Goal: Information Seeking & Learning: Understand process/instructions

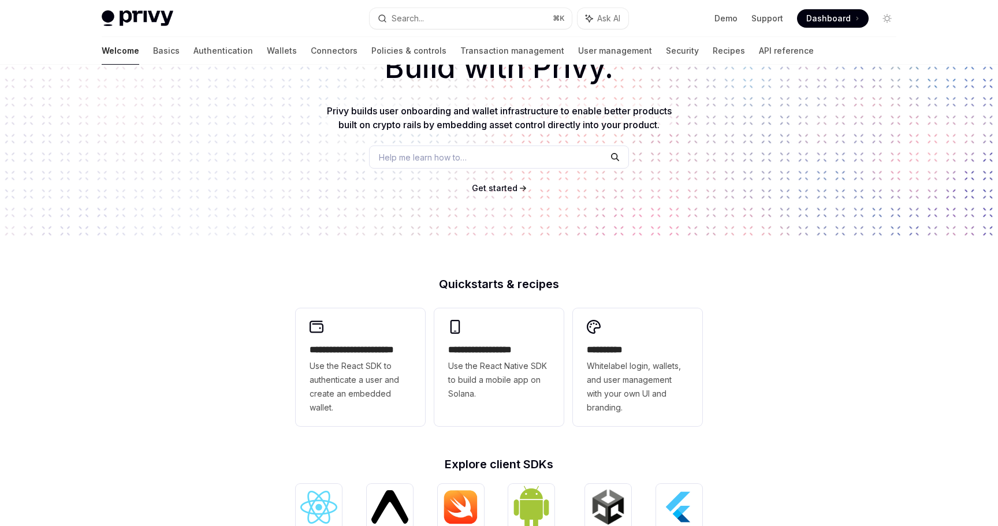
scroll to position [80, 0]
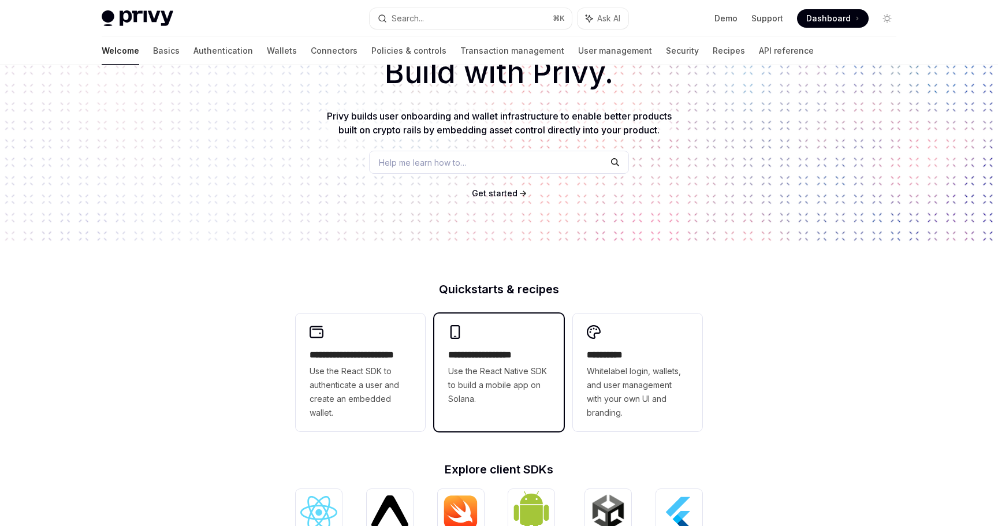
click at [482, 371] on span "Use the React Native SDK to build a mobile app on Solana." at bounding box center [499, 386] width 102 height 42
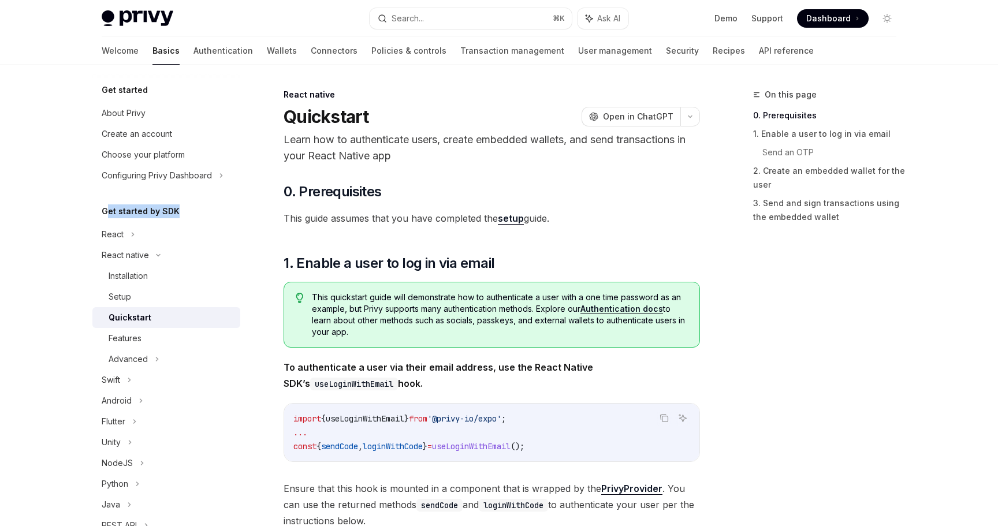
drag, startPoint x: 106, startPoint y: 214, endPoint x: 184, endPoint y: 214, distance: 77.4
click at [183, 214] on div "Get started by SDK" at bounding box center [166, 212] width 148 height 14
click at [184, 214] on div "Get started by SDK" at bounding box center [166, 212] width 148 height 14
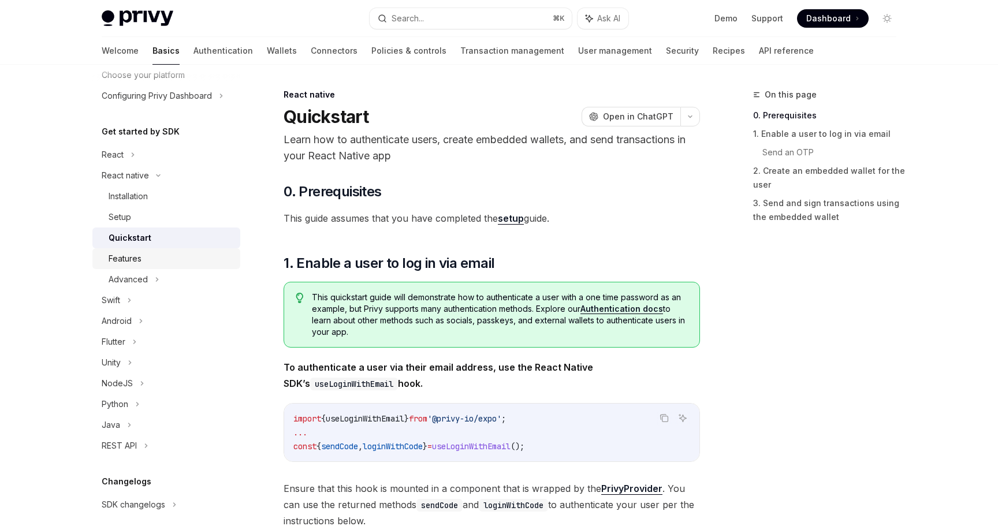
scroll to position [82, 0]
click at [159, 274] on div "Advanced" at bounding box center [166, 277] width 148 height 21
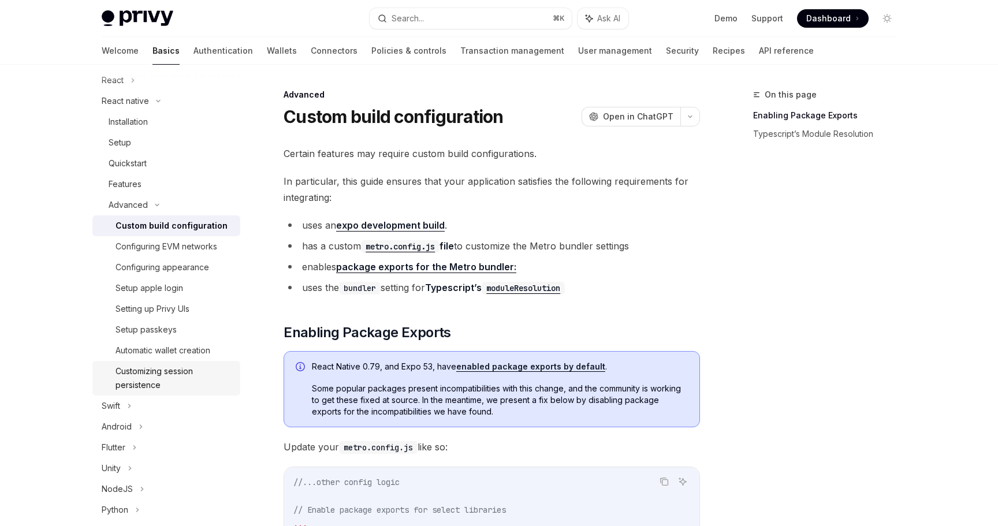
scroll to position [161, 0]
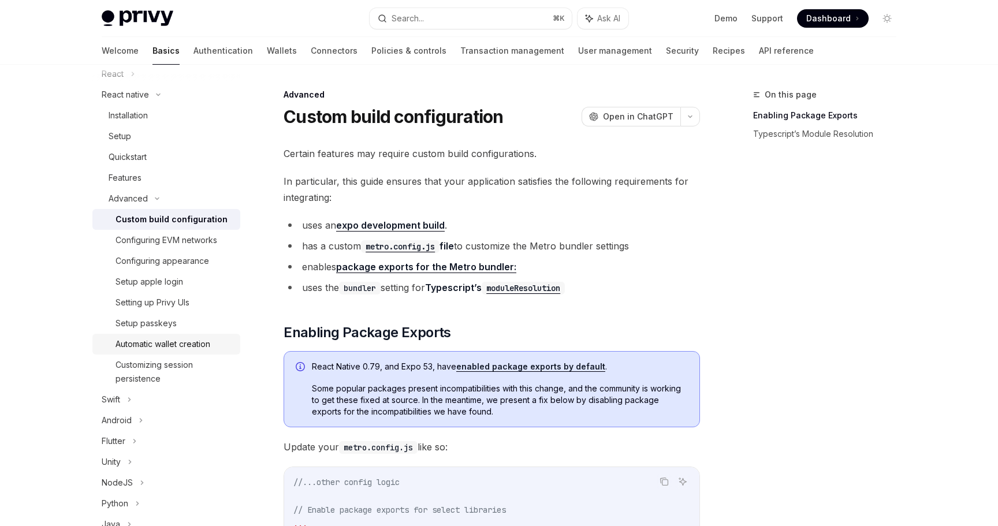
click at [166, 343] on div "Automatic wallet creation" at bounding box center [163, 344] width 95 height 14
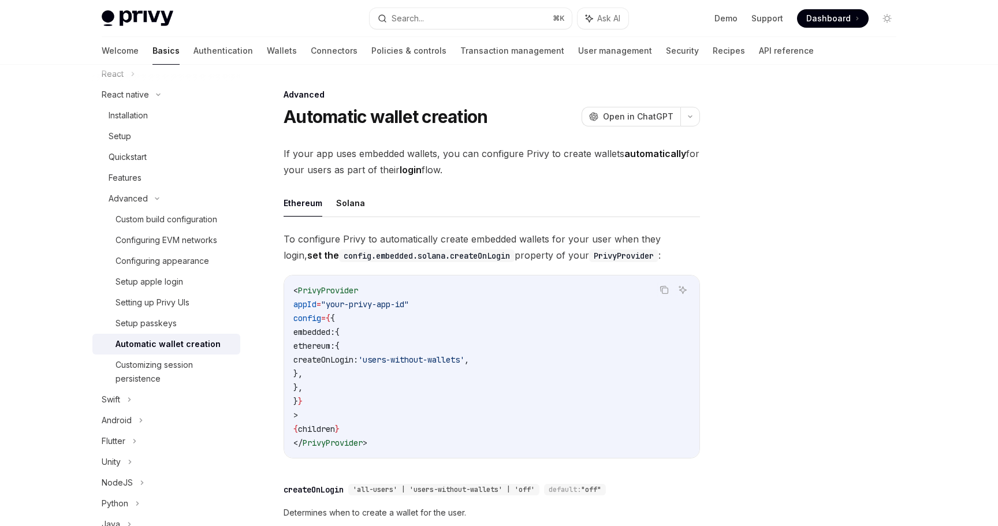
click at [359, 150] on span "If your app uses embedded wallets, you can configure Privy to create wallets au…" at bounding box center [492, 162] width 417 height 32
drag, startPoint x: 281, startPoint y: 155, endPoint x: 533, endPoint y: 175, distance: 253.3
click at [533, 175] on div "Advanced Automatic wallet creation OpenAI Open in ChatGPT OpenAI Open in ChatGP…" at bounding box center [384, 428] width 638 height 680
click at [533, 175] on span "If your app uses embedded wallets, you can configure Privy to create wallets au…" at bounding box center [492, 162] width 417 height 32
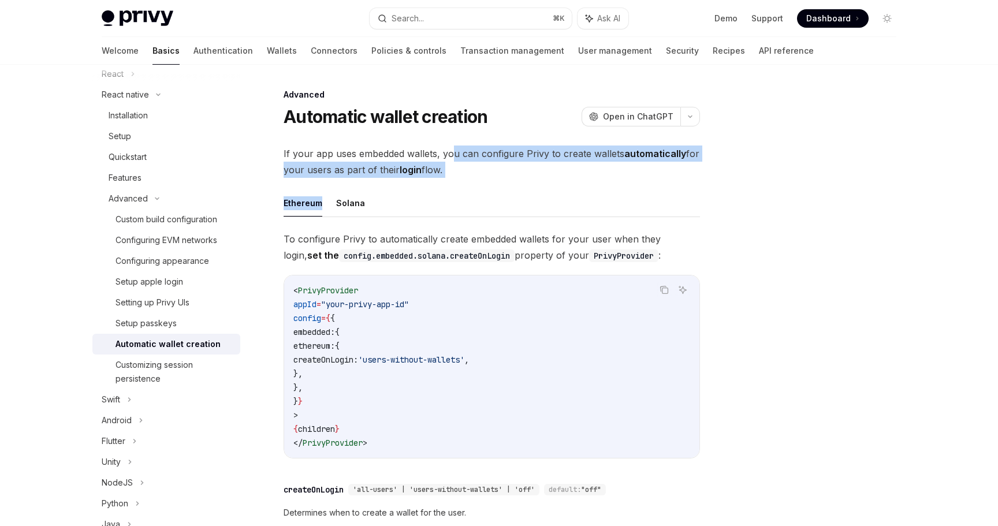
drag, startPoint x: 455, startPoint y: 149, endPoint x: 682, endPoint y: 181, distance: 229.9
click at [682, 181] on div "If your app uses embedded wallets, you can configure Privy to create wallets au…" at bounding box center [492, 371] width 417 height 450
drag, startPoint x: 285, startPoint y: 154, endPoint x: 513, endPoint y: 187, distance: 229.5
click at [512, 187] on div "If your app uses embedded wallets, you can configure Privy to create wallets au…" at bounding box center [492, 371] width 417 height 450
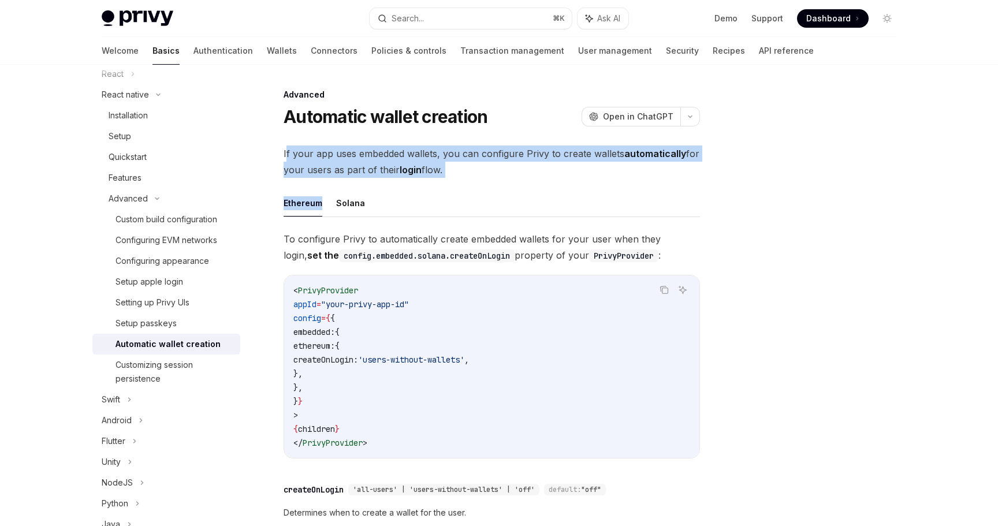
click at [513, 187] on div "If your app uses embedded wallets, you can configure Privy to create wallets au…" at bounding box center [492, 371] width 417 height 450
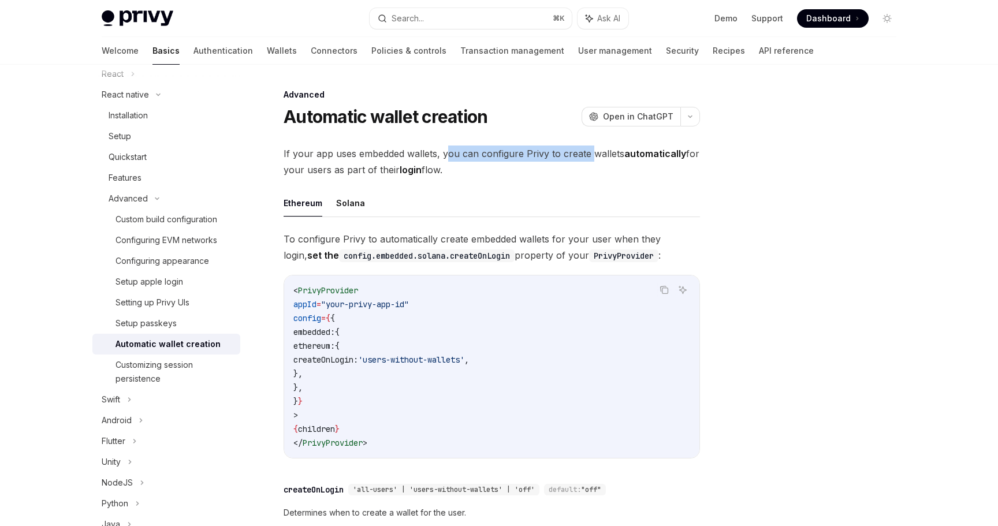
drag, startPoint x: 448, startPoint y: 154, endPoint x: 588, endPoint y: 156, distance: 140.4
click at [588, 156] on span "If your app uses embedded wallets, you can configure Privy to create wallets au…" at bounding box center [492, 162] width 417 height 32
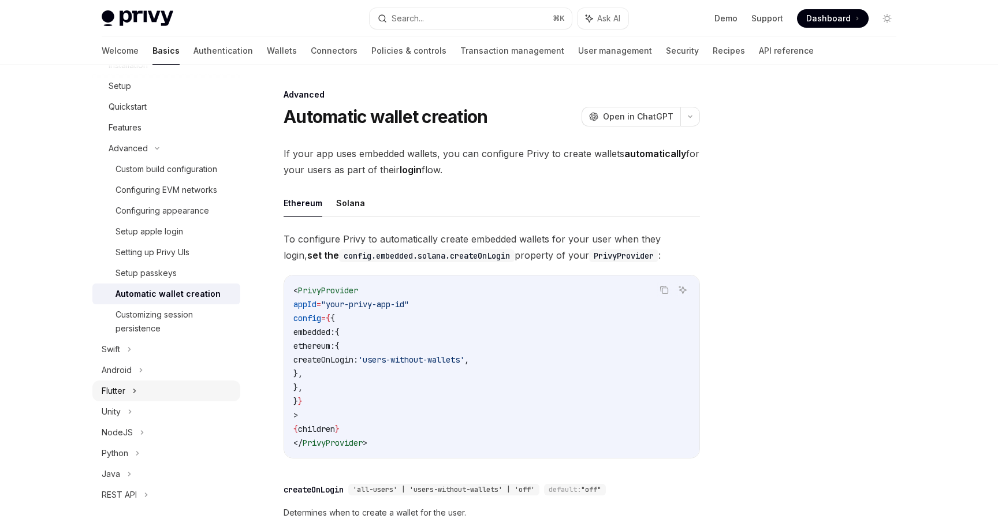
scroll to position [231, 0]
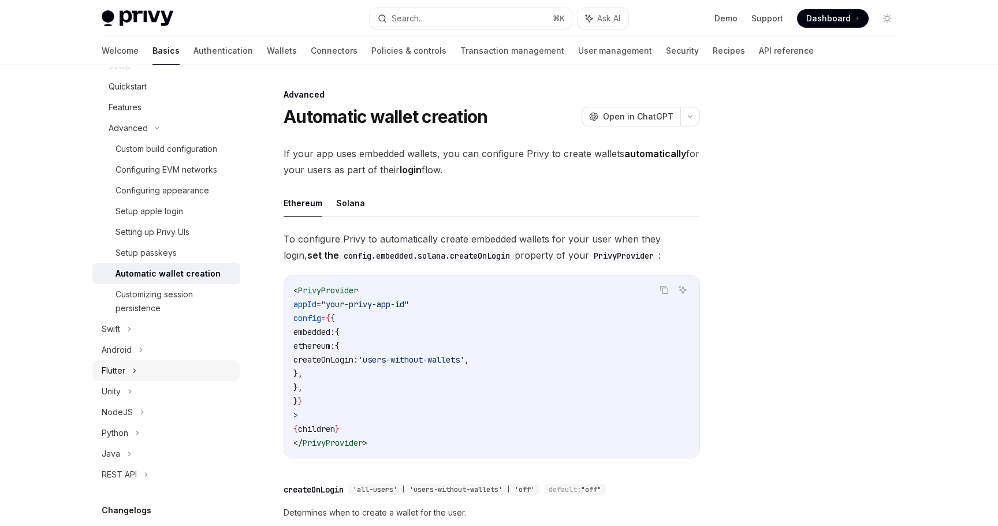
click at [138, 372] on div "Flutter" at bounding box center [166, 371] width 148 height 21
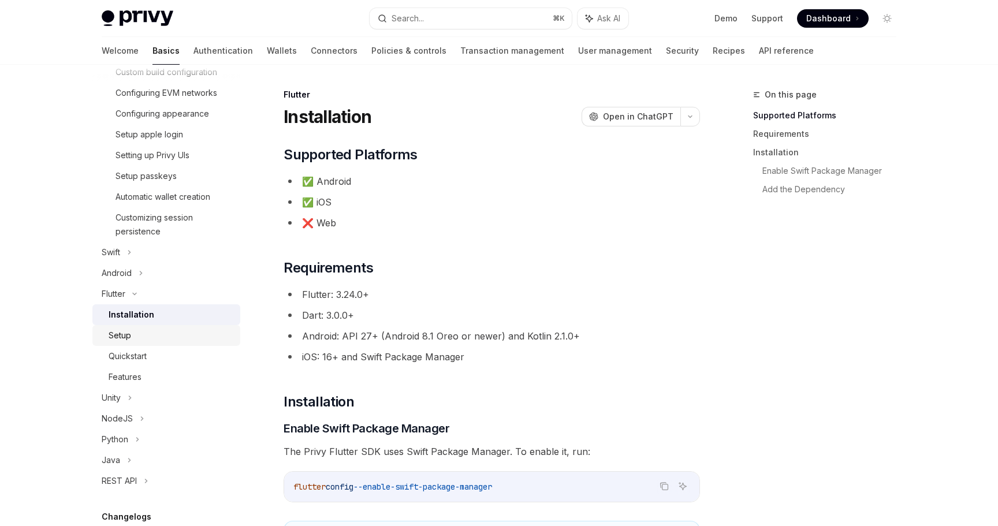
scroll to position [326, 0]
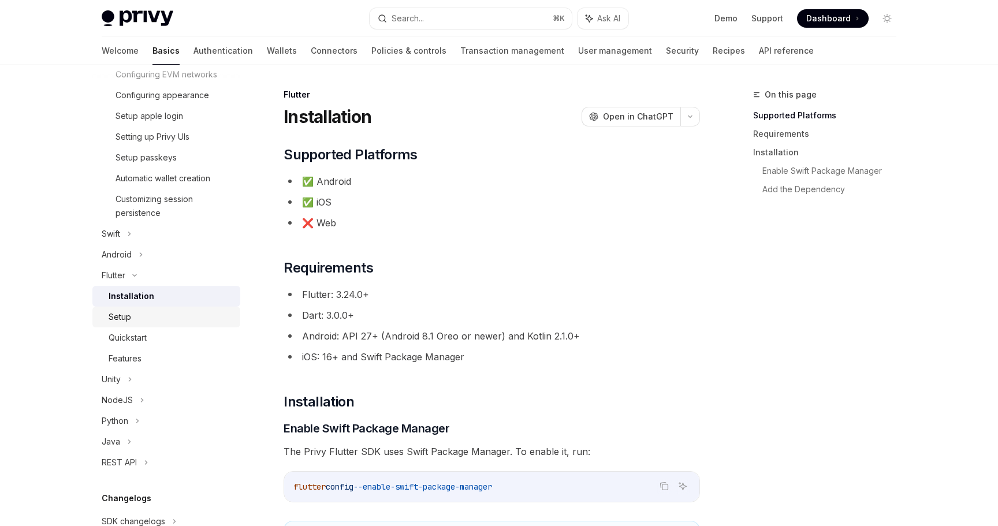
click at [139, 316] on div "Setup" at bounding box center [171, 317] width 125 height 14
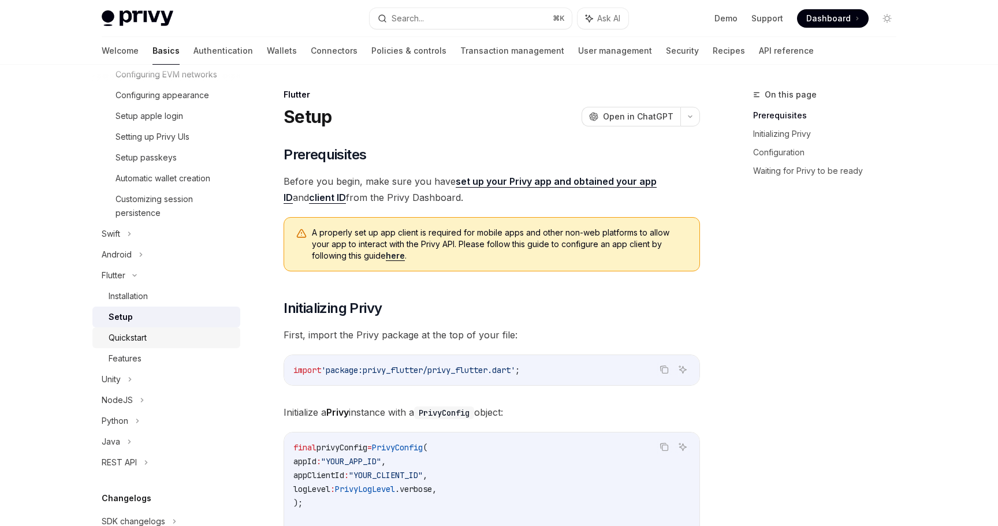
click at [147, 339] on div "Quickstart" at bounding box center [128, 338] width 38 height 14
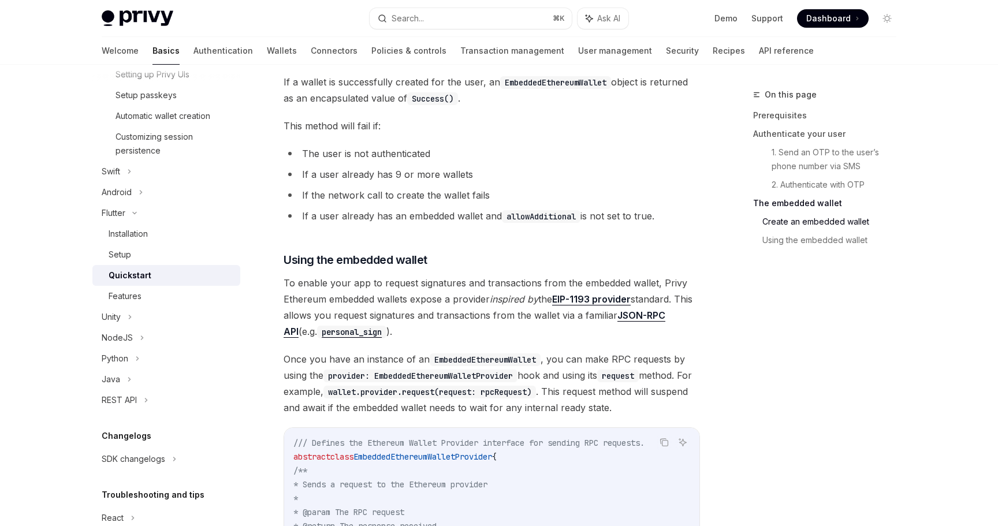
scroll to position [1393, 0]
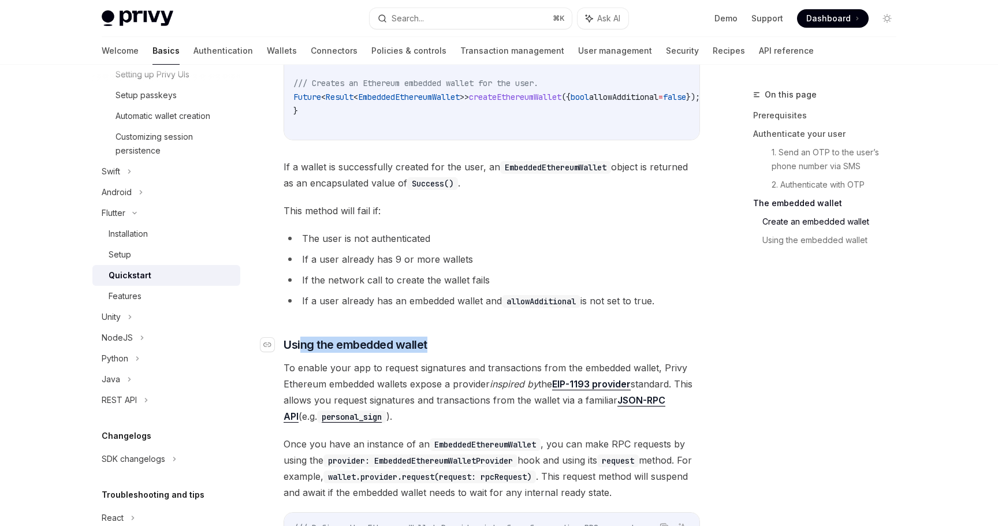
drag, startPoint x: 301, startPoint y: 354, endPoint x: 445, endPoint y: 354, distance: 143.9
click at [445, 353] on h3 "​ Using the embedded wallet" at bounding box center [492, 345] width 417 height 16
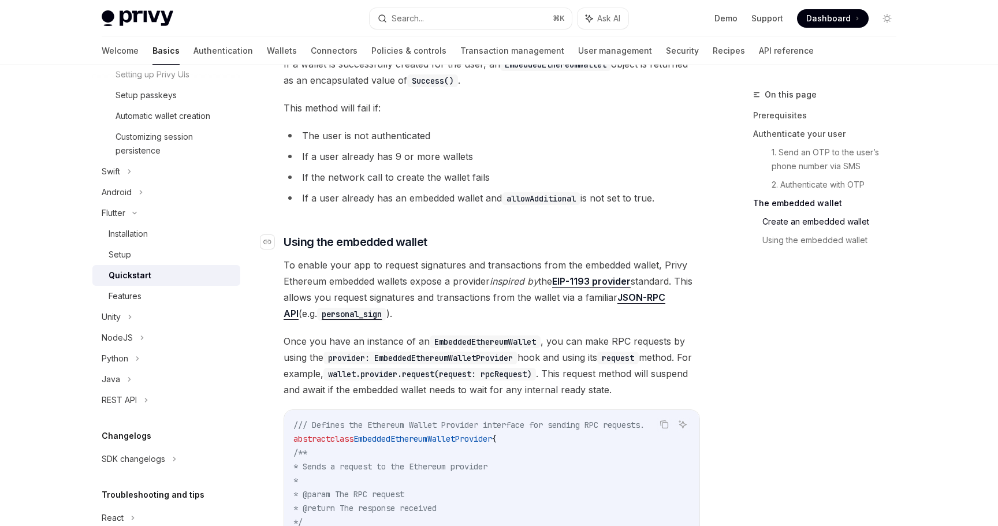
click at [372, 243] on span "Using the embedded wallet" at bounding box center [356, 242] width 144 height 16
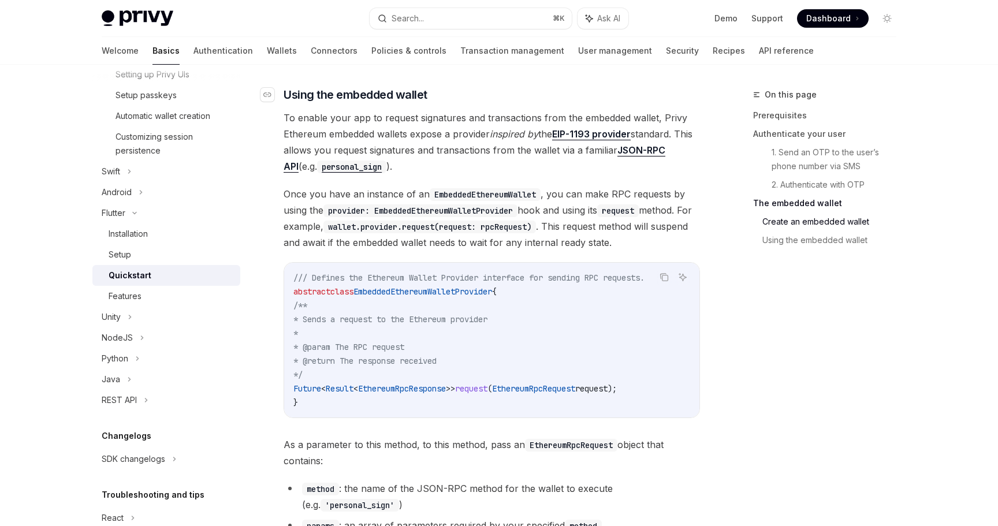
scroll to position [1647, 0]
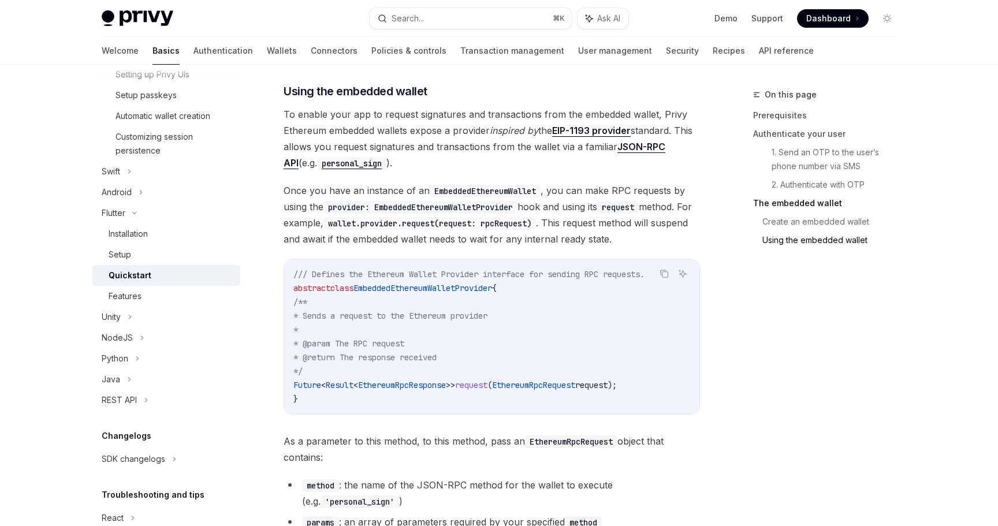
click at [457, 166] on span "To enable your app to request signatures and transactions from the embedded wal…" at bounding box center [492, 138] width 417 height 65
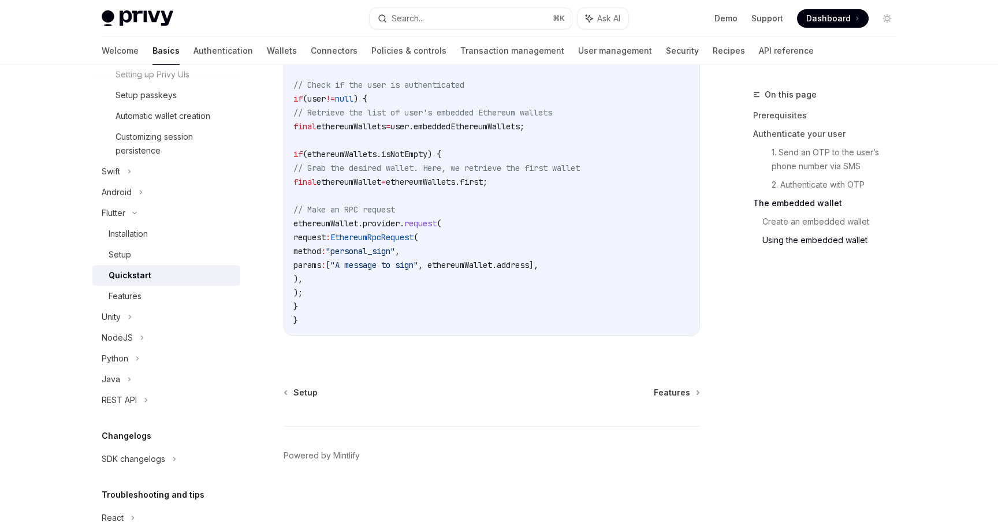
scroll to position [2237, 0]
drag, startPoint x: 496, startPoint y: 141, endPoint x: 502, endPoint y: 304, distance: 163.1
click at [500, 300] on code "// Get the Privy user final user = privy.user; // Check if the user is authenti…" at bounding box center [492, 181] width 397 height 291
click at [502, 304] on code "// Get the Privy user final user = privy.user; // Check if the user is authenti…" at bounding box center [492, 181] width 397 height 291
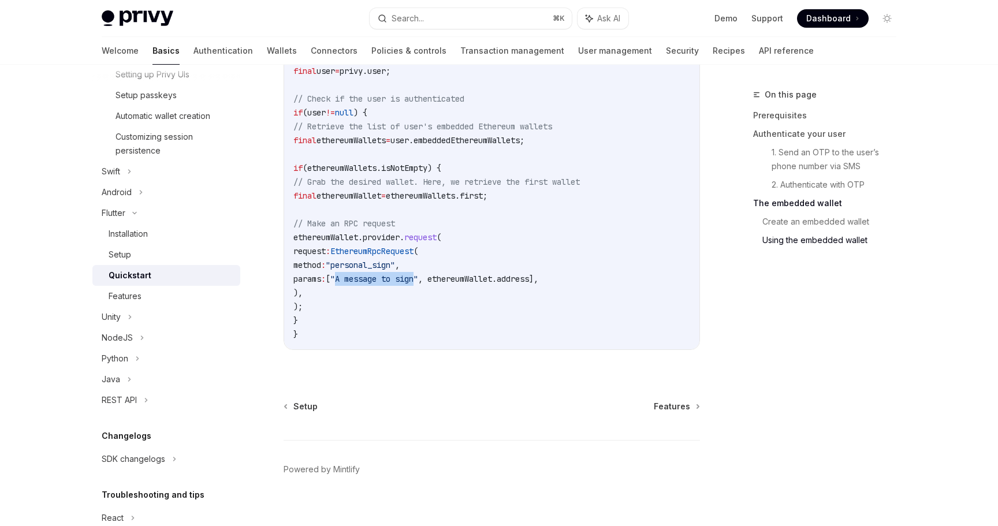
drag, startPoint x: 381, startPoint y: 284, endPoint x: 463, endPoint y: 284, distance: 82.6
click at [418, 284] on span ""A message to sign"" at bounding box center [375, 279] width 88 height 10
drag, startPoint x: 463, startPoint y: 284, endPoint x: 381, endPoint y: 280, distance: 82.8
click at [380, 280] on span ""A message to sign"" at bounding box center [375, 279] width 88 height 10
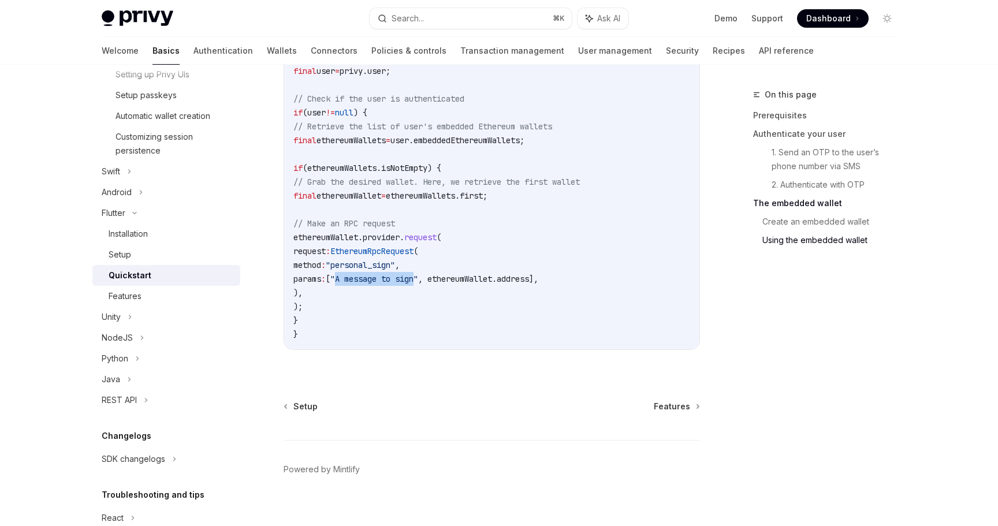
click at [381, 280] on span ""A message to sign"" at bounding box center [375, 279] width 88 height 10
drag, startPoint x: 581, startPoint y: 283, endPoint x: 450, endPoint y: 279, distance: 131.2
click at [450, 279] on span "params : [ "A message to sign" , ethereumWallet.address]," at bounding box center [416, 279] width 245 height 10
click at [418, 279] on span ""A message to sign"" at bounding box center [375, 279] width 88 height 10
click at [539, 281] on span ", ethereumWallet.address]," at bounding box center [478, 279] width 120 height 10
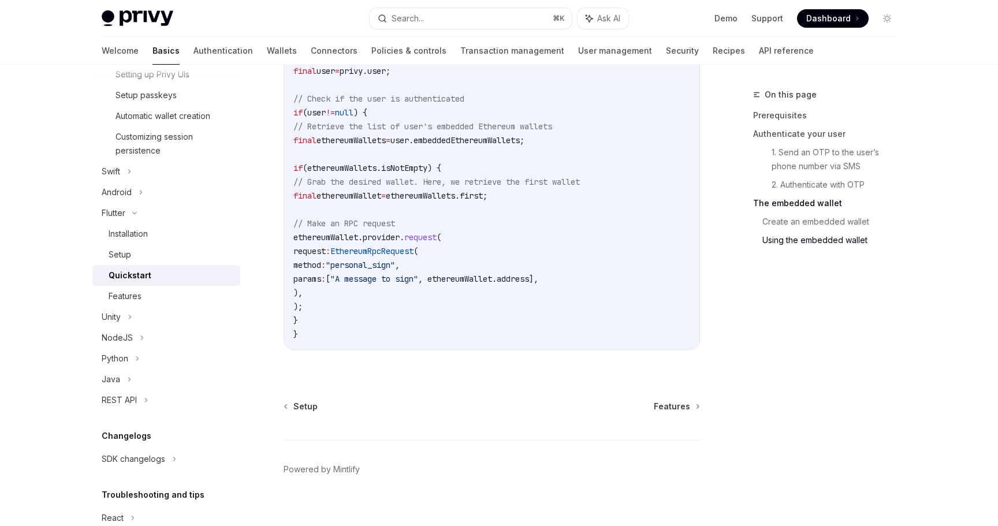
click at [514, 258] on code "// Get the Privy user final user = privy.user; // Check if the user is authenti…" at bounding box center [492, 195] width 397 height 291
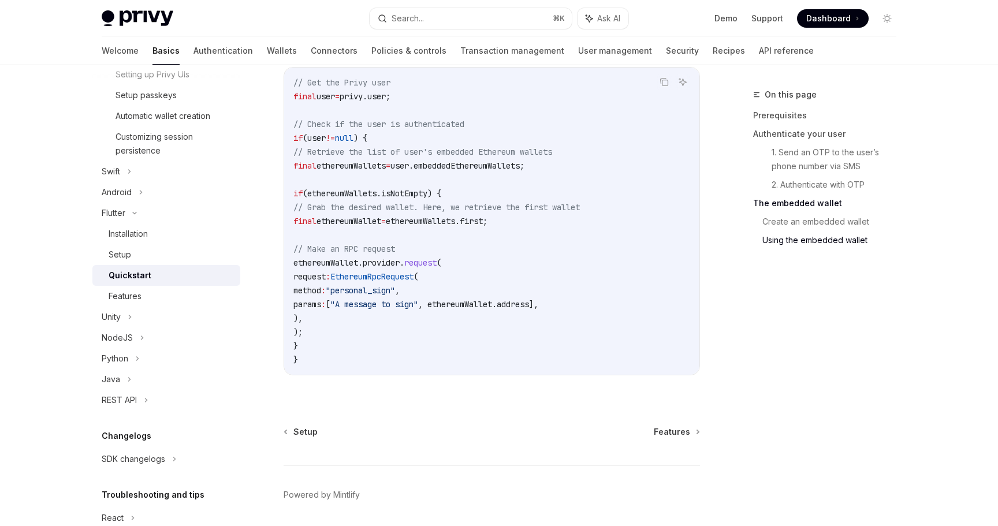
scroll to position [2187, 0]
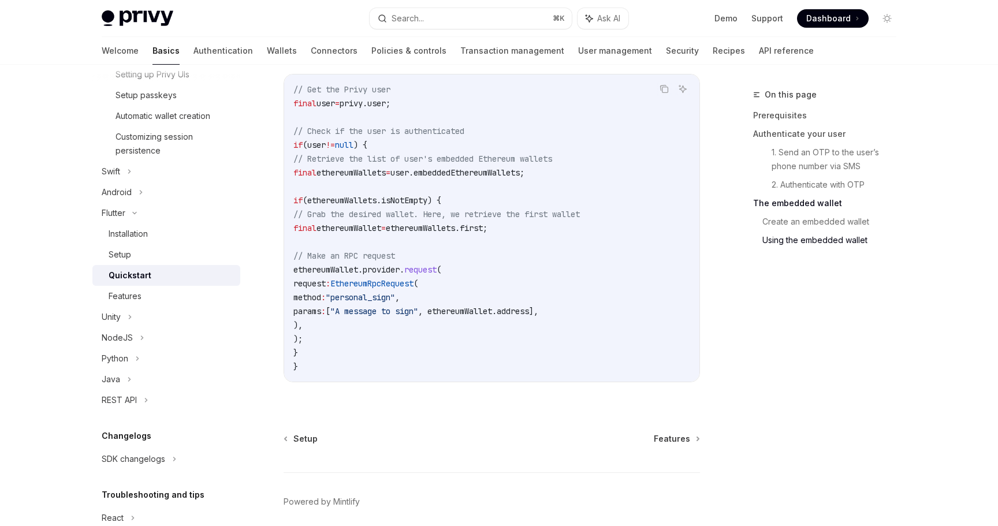
drag, startPoint x: 490, startPoint y: 141, endPoint x: 505, endPoint y: 334, distance: 193.6
click at [504, 333] on code "// Get the Privy user final user = privy.user; // Check if the user is authenti…" at bounding box center [492, 228] width 397 height 291
click at [505, 334] on code "// Get the Privy user final user = privy.user; // Check if the user is authenti…" at bounding box center [492, 228] width 397 height 291
click at [485, 178] on span "user.embeddedEthereumWallets;" at bounding box center [458, 173] width 134 height 10
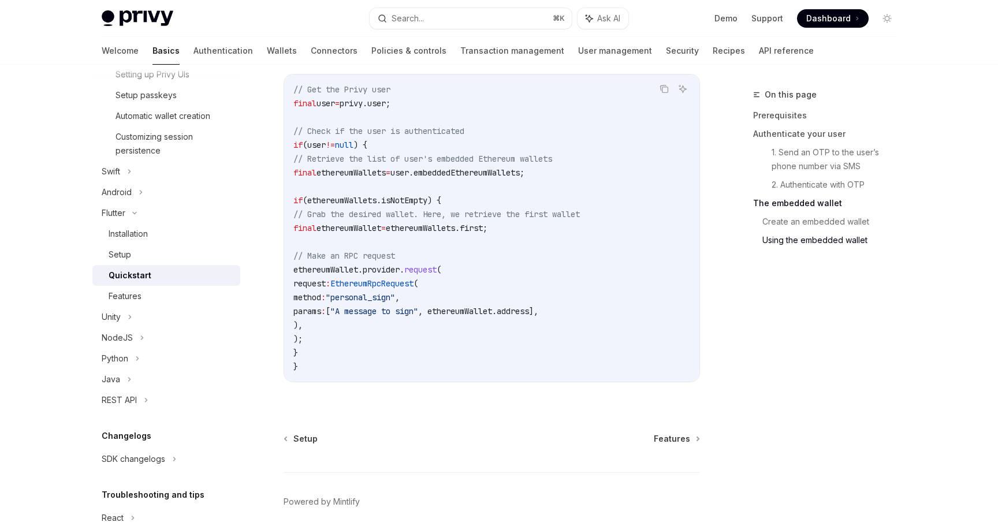
click at [534, 188] on code "// Get the Privy user final user = privy.user; // Check if the user is authenti…" at bounding box center [492, 228] width 397 height 291
click at [503, 178] on span "user.embeddedEthereumWallets;" at bounding box center [458, 173] width 134 height 10
click at [492, 178] on span "user.embeddedEthereumWallets;" at bounding box center [458, 173] width 134 height 10
drag, startPoint x: 483, startPoint y: 176, endPoint x: 520, endPoint y: 177, distance: 37.0
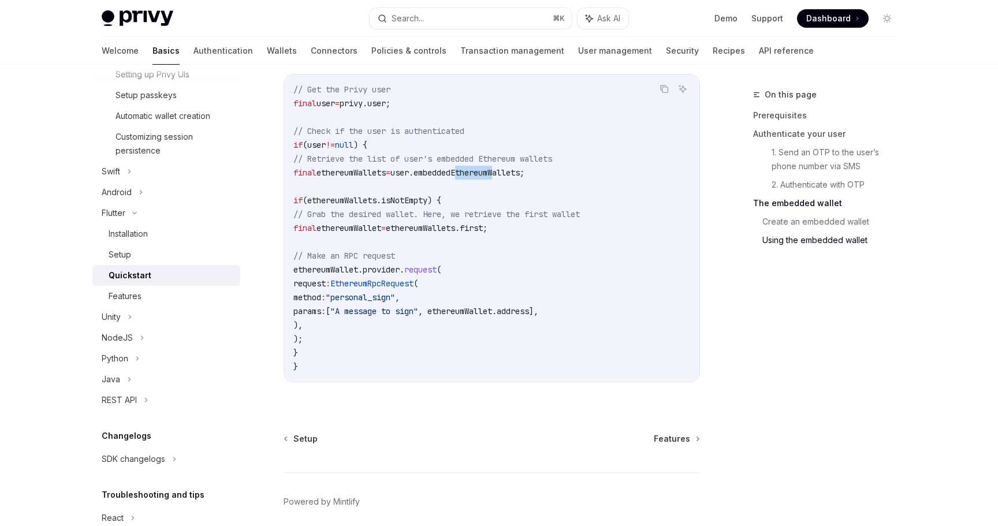
click at [520, 177] on span "user.embeddedEthereumWallets;" at bounding box center [458, 173] width 134 height 10
drag, startPoint x: 520, startPoint y: 177, endPoint x: 473, endPoint y: 177, distance: 47.4
click at [473, 177] on span "user.embeddedEthereumWallets;" at bounding box center [458, 173] width 134 height 10
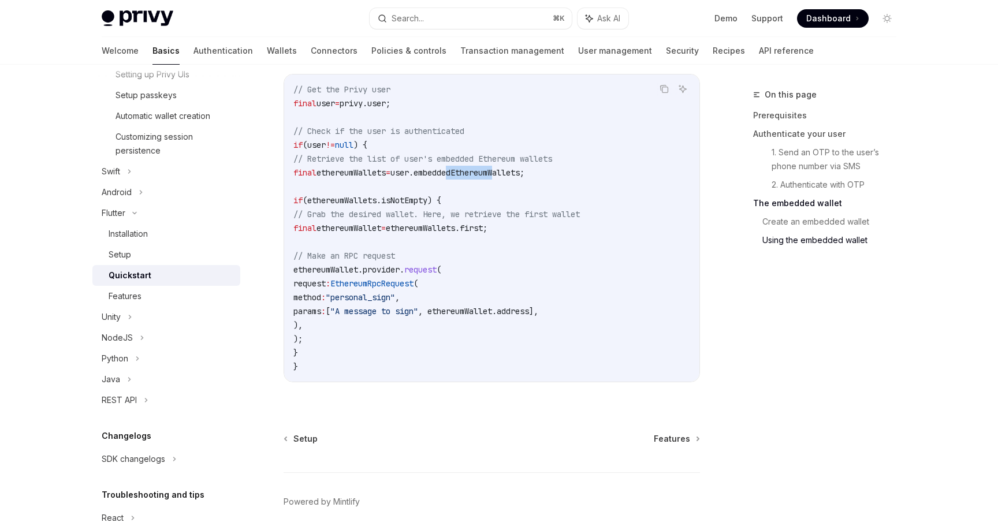
drag, startPoint x: 447, startPoint y: 176, endPoint x: 563, endPoint y: 180, distance: 116.2
click at [563, 180] on code "// Get the Privy user final user = privy.user; // Check if the user is authenti…" at bounding box center [492, 228] width 397 height 291
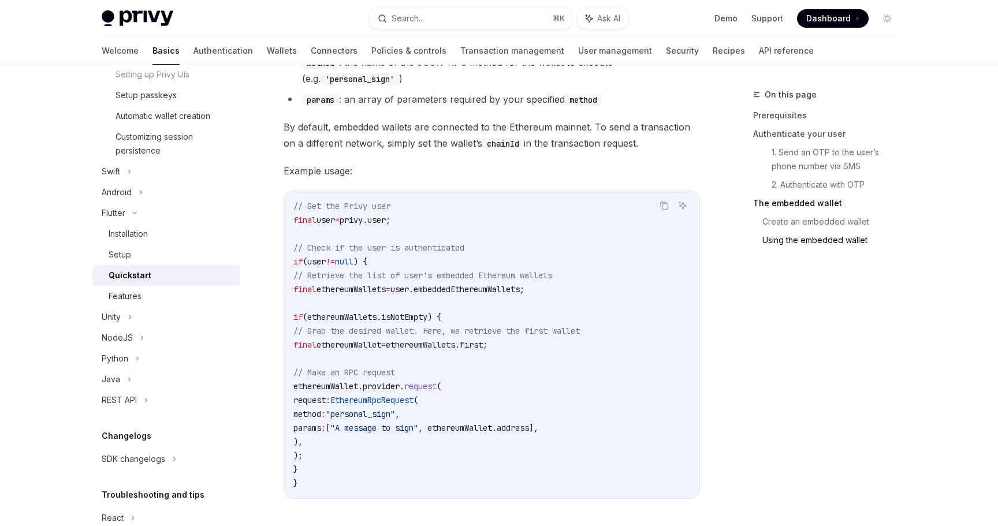
scroll to position [2114, 0]
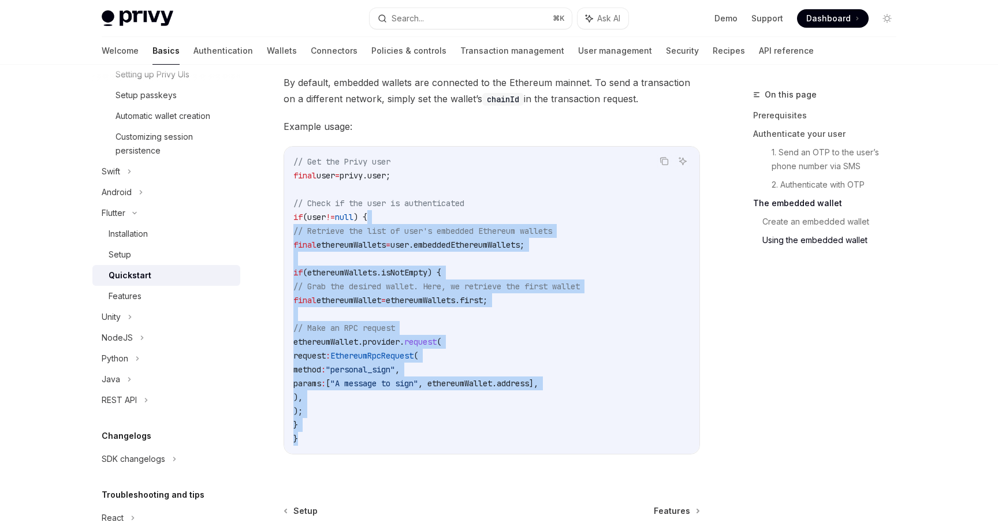
drag, startPoint x: 397, startPoint y: 227, endPoint x: 453, endPoint y: 438, distance: 218.2
click at [453, 438] on code "// Get the Privy user final user = privy.user; // Check if the user is authenti…" at bounding box center [492, 300] width 397 height 291
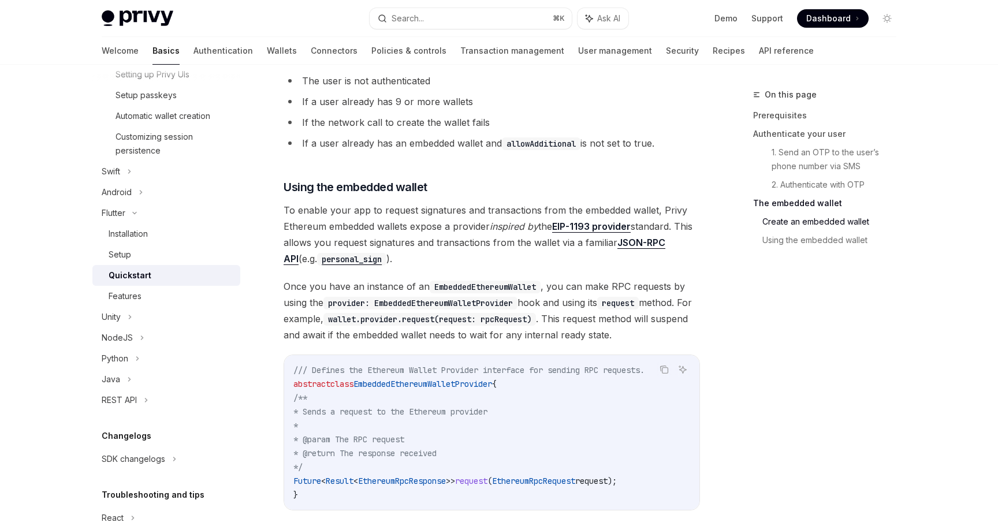
scroll to position [1549, 0]
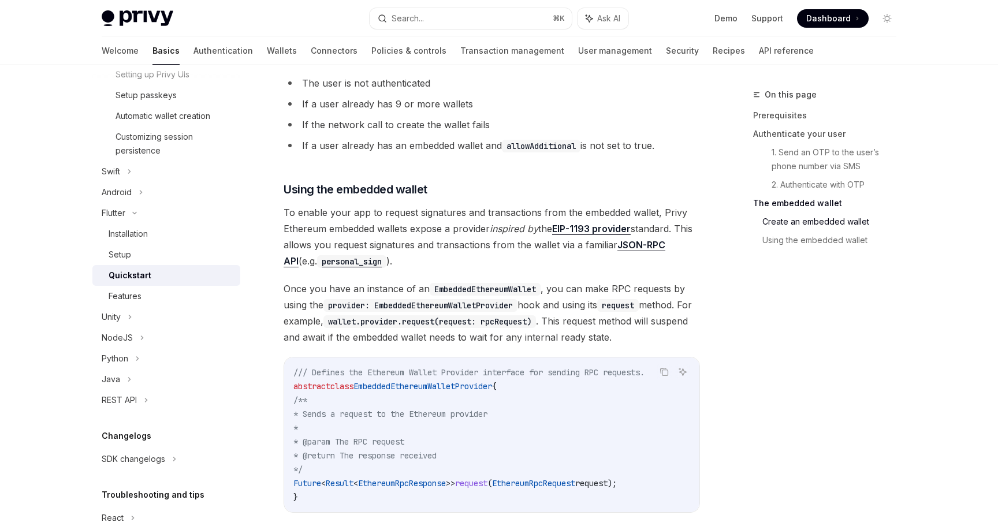
drag, startPoint x: 393, startPoint y: 217, endPoint x: 541, endPoint y: 216, distance: 148.5
click at [540, 216] on span "To enable your app to request signatures and transactions from the embedded wal…" at bounding box center [492, 237] width 417 height 65
click at [541, 216] on span "To enable your app to request signatures and transactions from the embedded wal…" at bounding box center [492, 237] width 417 height 65
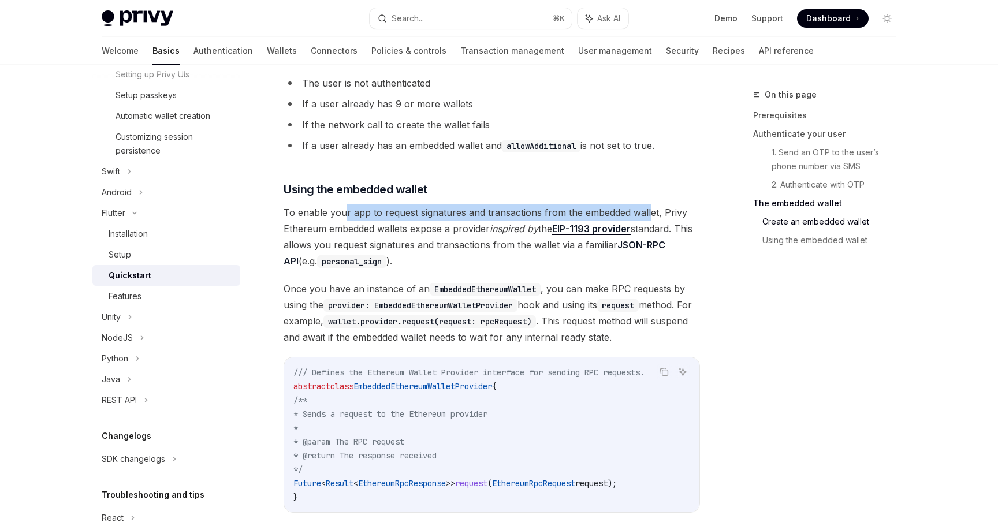
drag, startPoint x: 649, startPoint y: 215, endPoint x: 345, endPoint y: 220, distance: 304.0
click at [345, 220] on span "To enable your app to request signatures and transactions from the embedded wal…" at bounding box center [492, 237] width 417 height 65
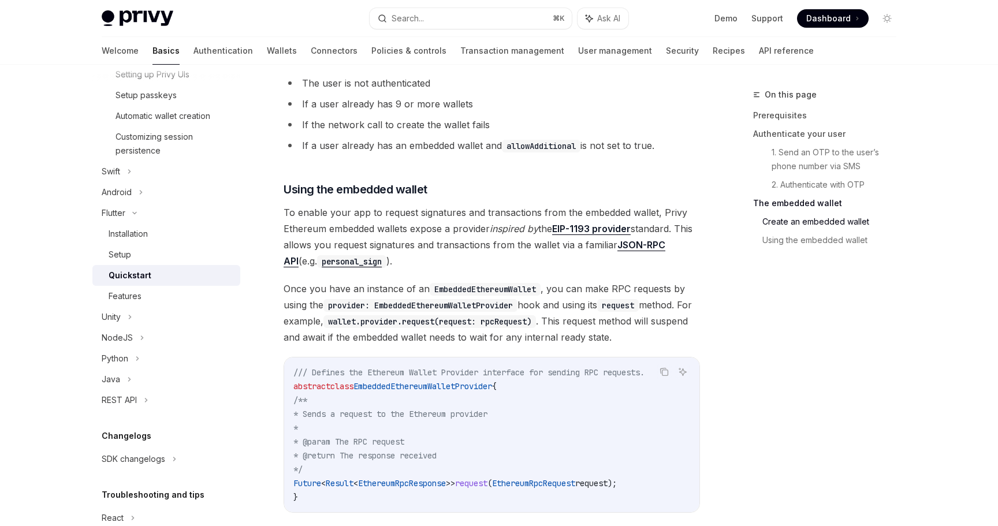
click at [490, 296] on code "EmbeddedEthereumWallet" at bounding box center [485, 289] width 111 height 13
click at [358, 286] on span "Once you have an instance of an EmbeddedEthereumWallet , you can make RPC reque…" at bounding box center [492, 313] width 417 height 65
drag, startPoint x: 303, startPoint y: 295, endPoint x: 563, endPoint y: 294, distance: 260.0
click at [563, 294] on span "Once you have an instance of an EmbeddedEthereumWallet , you can make RPC reque…" at bounding box center [492, 313] width 417 height 65
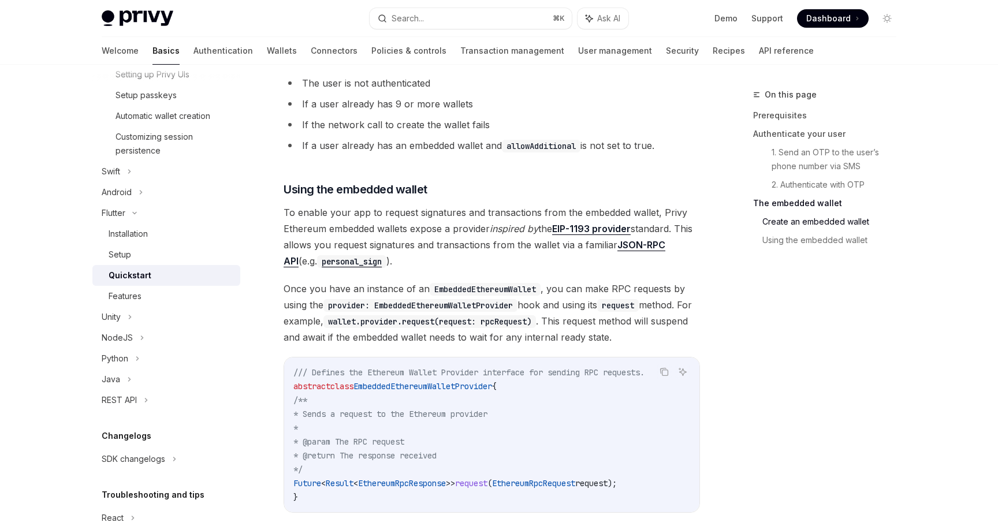
click at [576, 294] on span "Once you have an instance of an EmbeddedEthereumWallet , you can make RPC reque…" at bounding box center [492, 313] width 417 height 65
click at [443, 294] on code "EmbeddedEthereumWallet" at bounding box center [485, 289] width 111 height 13
click at [571, 300] on span "Once you have an instance of an EmbeddedEthereumWallet , you can make RPC reque…" at bounding box center [492, 313] width 417 height 65
click at [137, 273] on div "Quickstart" at bounding box center [130, 276] width 43 height 14
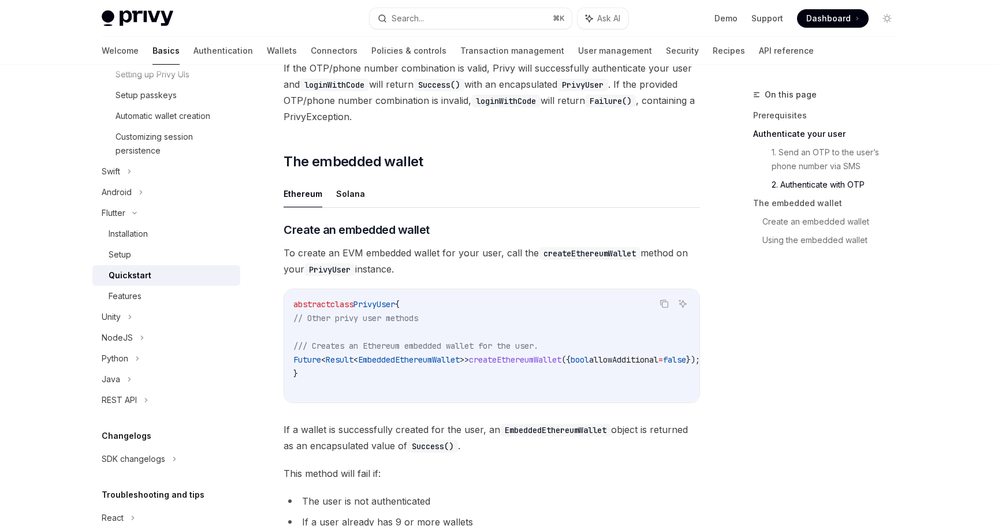
scroll to position [1138, 0]
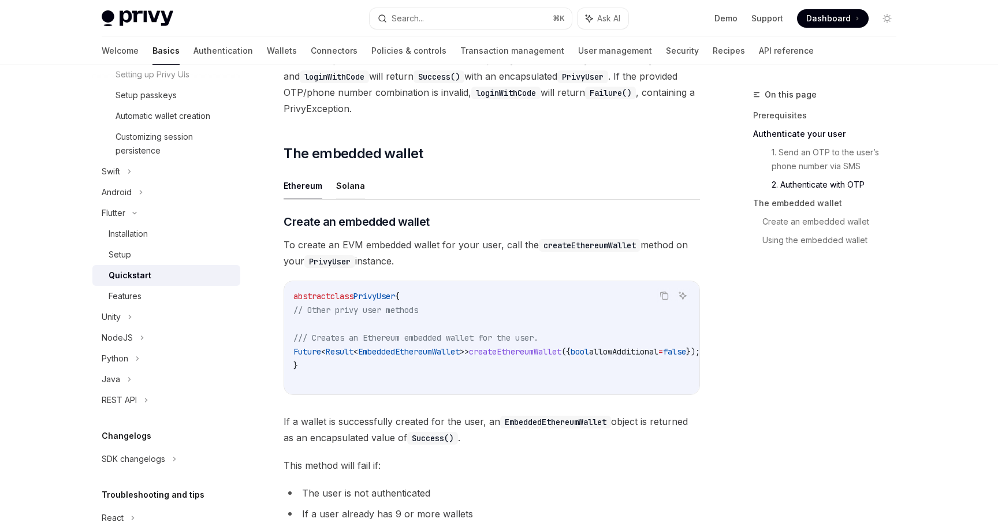
click at [339, 190] on button "Solana" at bounding box center [350, 185] width 29 height 27
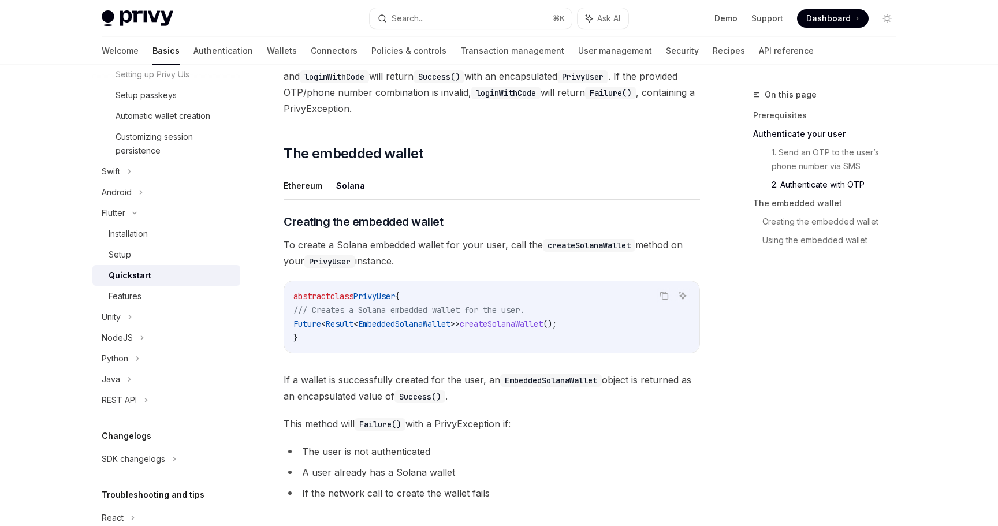
click at [308, 188] on button "Ethereum" at bounding box center [303, 185] width 39 height 27
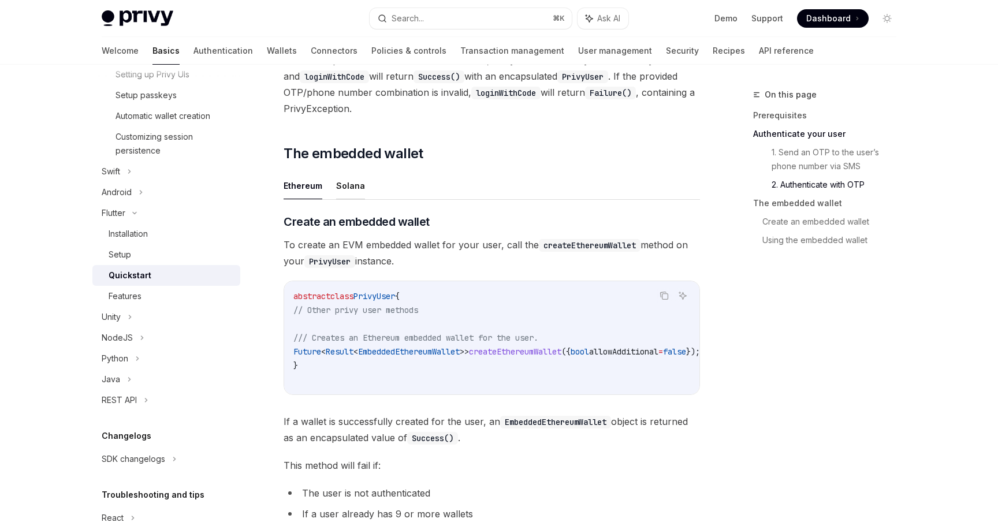
click at [347, 192] on button "Solana" at bounding box center [350, 185] width 29 height 27
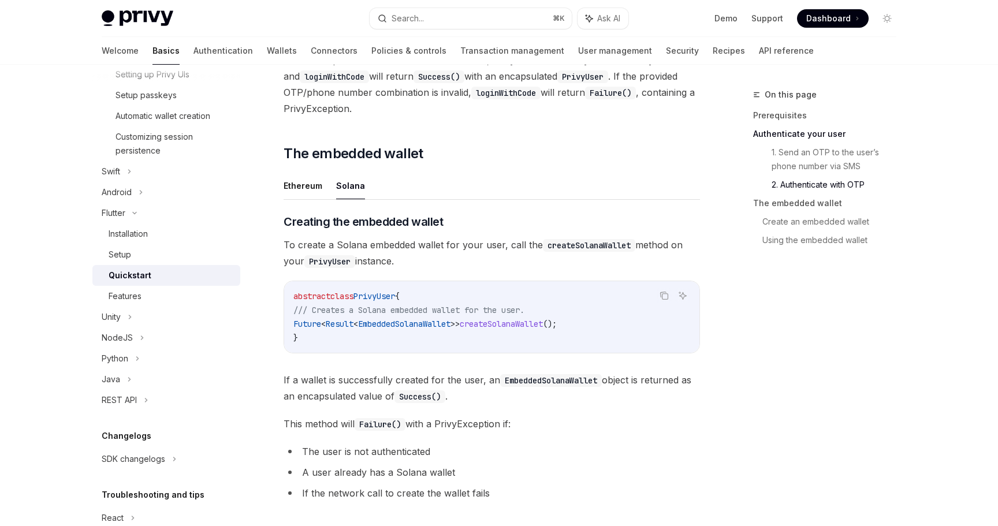
type textarea "*"
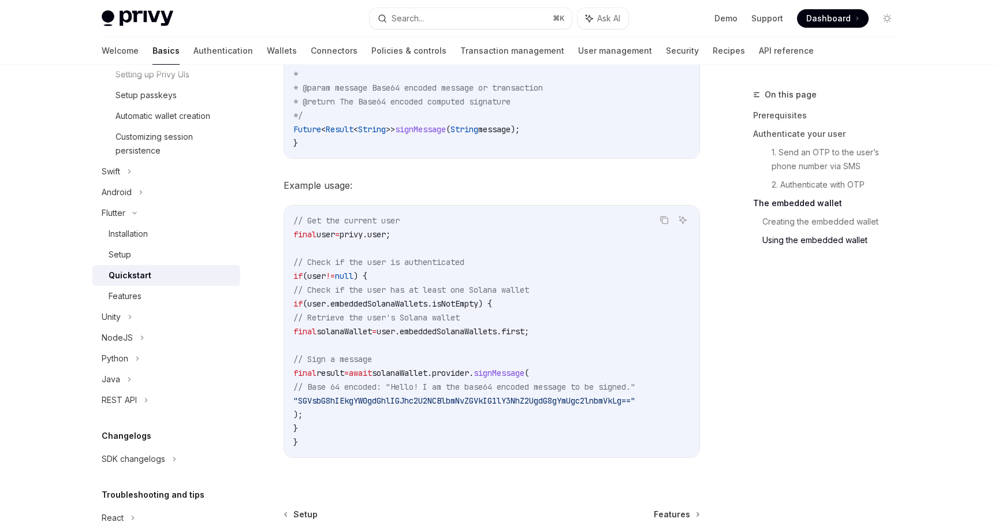
scroll to position [1768, 0]
click at [525, 370] on span "signMessage" at bounding box center [499, 371] width 51 height 10
click at [584, 370] on code "// Get the current user final user = privy.user; // Check if the user is authen…" at bounding box center [492, 330] width 397 height 236
drag, startPoint x: 344, startPoint y: 399, endPoint x: 626, endPoint y: 400, distance: 281.4
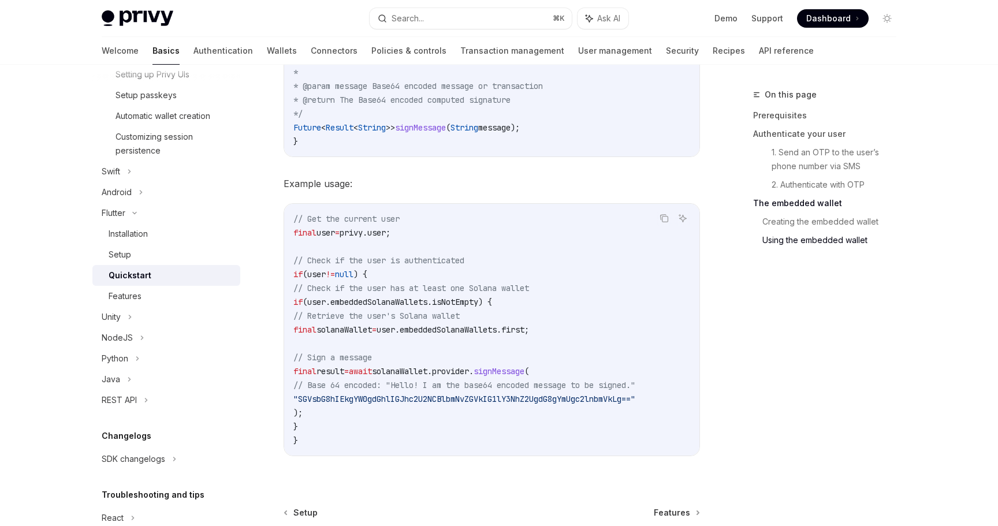
click at [626, 400] on span ""SGVsbG8hIEkgYW0gdGhlIGJhc2U2NCBlbmNvZGVkIG1lY3NhZ2UgdG8gYmUgc2lnbmVkLg=="" at bounding box center [465, 399] width 342 height 10
drag, startPoint x: 659, startPoint y: 398, endPoint x: 362, endPoint y: 397, distance: 297.0
click at [362, 397] on span ""SGVsbG8hIEkgYW0gdGhlIGJhc2U2NCBlbmNvZGVkIG1lY3NhZ2UgdG8gYmUgc2lnbmVkLg=="" at bounding box center [465, 399] width 342 height 10
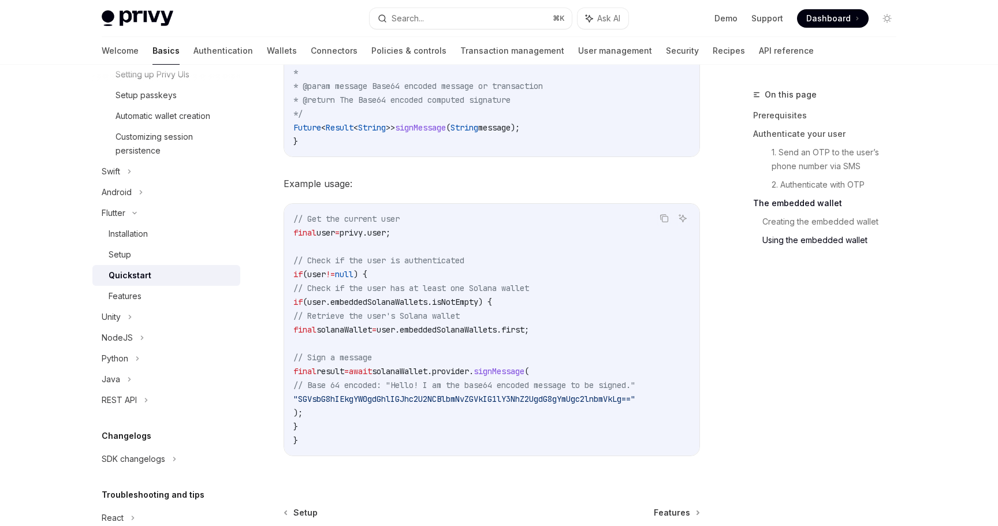
click at [344, 367] on span "result" at bounding box center [331, 371] width 28 height 10
click at [372, 370] on span "await" at bounding box center [360, 371] width 23 height 10
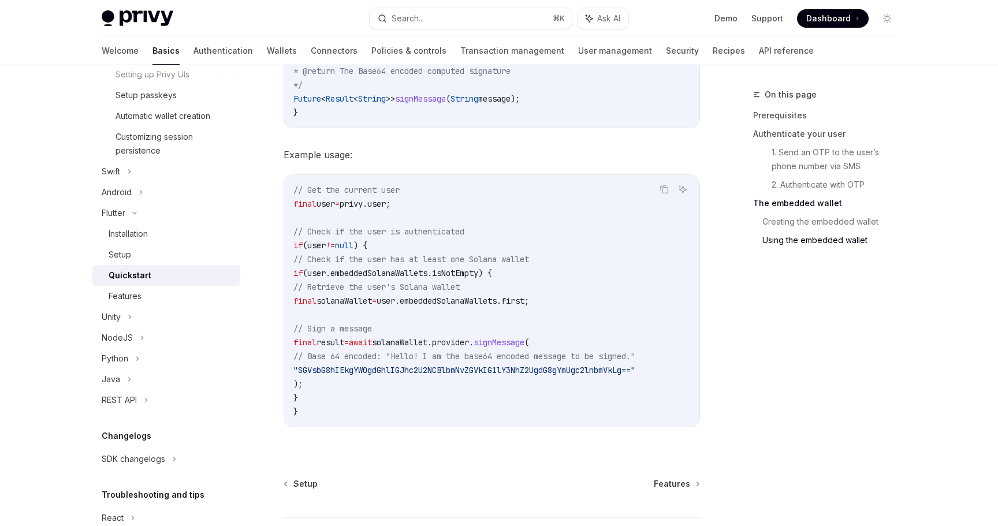
scroll to position [1798, 0]
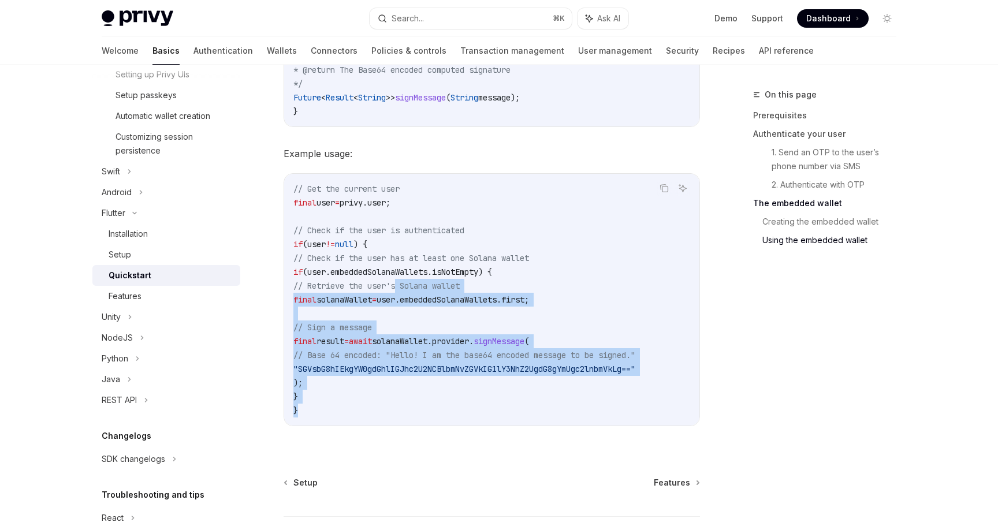
drag, startPoint x: 399, startPoint y: 292, endPoint x: 406, endPoint y: 417, distance: 125.0
click at [406, 417] on code "// Get the current user final user = privy.user; // Check if the user is authen…" at bounding box center [492, 300] width 397 height 236
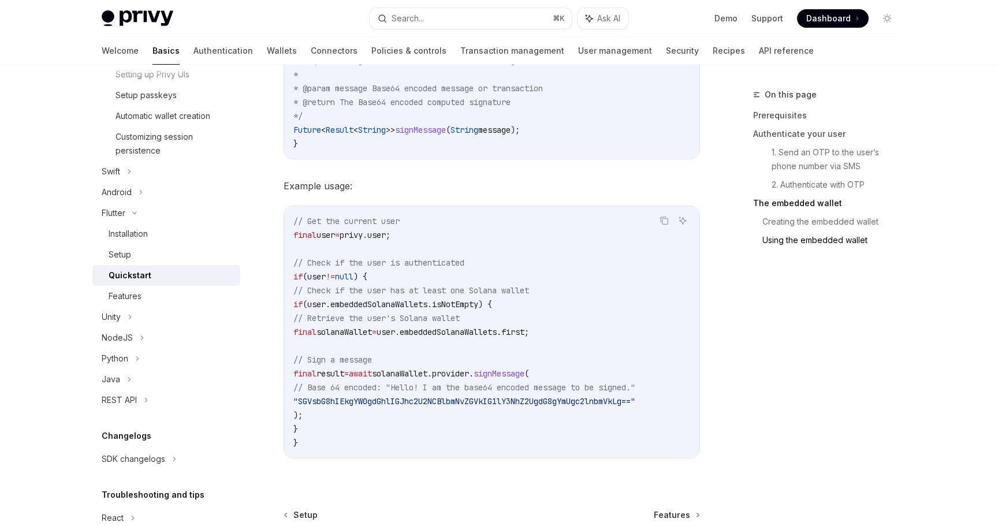
scroll to position [1762, 0]
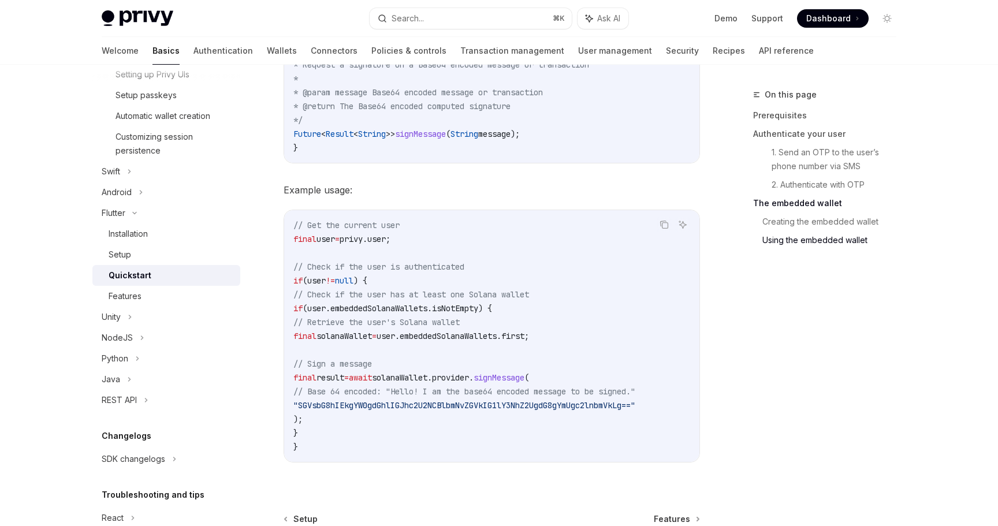
drag, startPoint x: 447, startPoint y: 243, endPoint x: 452, endPoint y: 437, distance: 194.2
click at [452, 437] on code "// Get the current user final user = privy.user; // Check if the user is authen…" at bounding box center [492, 336] width 397 height 236
click at [460, 433] on code "// Get the current user final user = privy.user; // Check if the user is authen…" at bounding box center [492, 336] width 397 height 236
drag, startPoint x: 460, startPoint y: 433, endPoint x: 463, endPoint y: 261, distance: 172.2
click at [463, 261] on code "// Get the current user final user = privy.user; // Check if the user is authen…" at bounding box center [492, 336] width 397 height 236
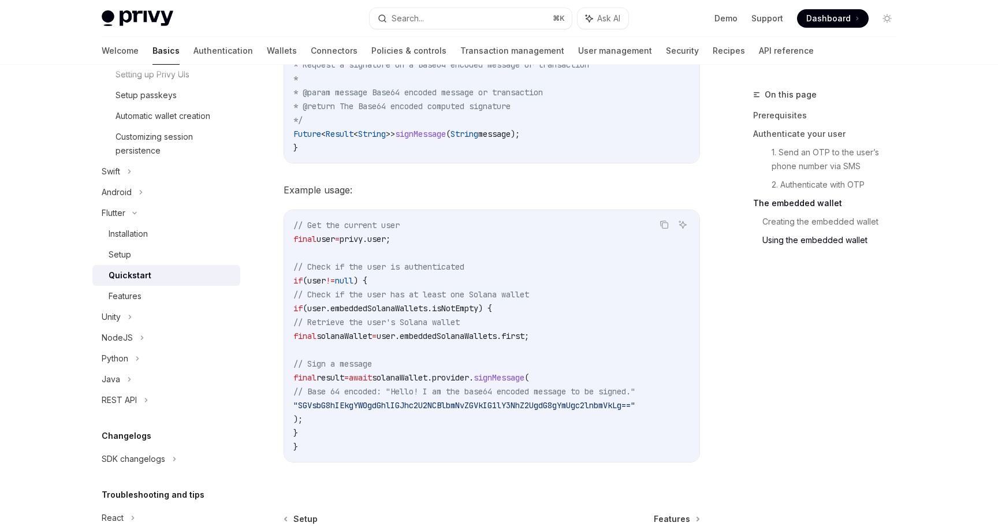
click at [463, 261] on code "// Get the current user final user = privy.user; // Check if the user is authen…" at bounding box center [492, 336] width 397 height 236
drag, startPoint x: 441, startPoint y: 262, endPoint x: 445, endPoint y: 435, distance: 172.8
click at [445, 435] on code "// Get the current user final user = privy.user; // Check if the user is authen…" at bounding box center [492, 336] width 397 height 236
click at [454, 420] on code "// Get the current user final user = privy.user; // Check if the user is authen…" at bounding box center [492, 336] width 397 height 236
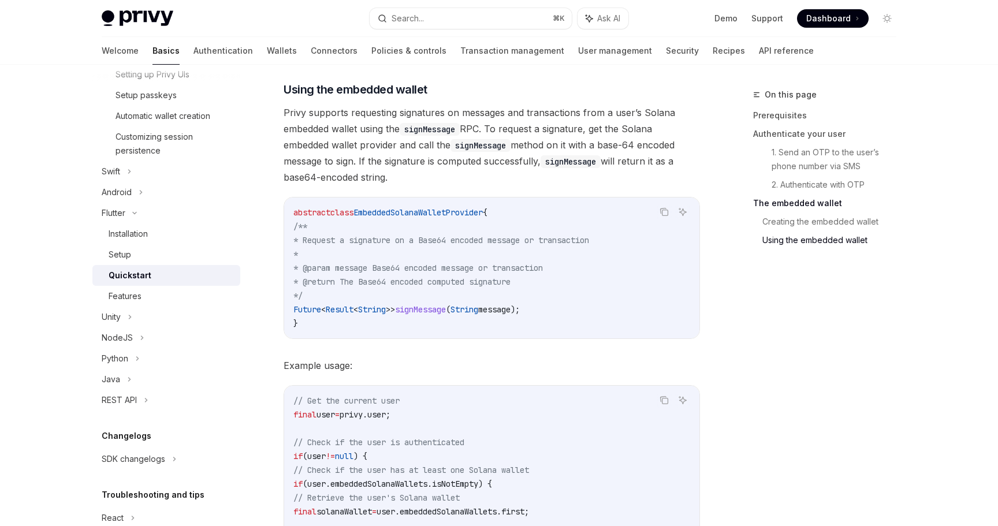
scroll to position [1584, 0]
drag, startPoint x: 577, startPoint y: 306, endPoint x: 577, endPoint y: 219, distance: 87.3
click at [577, 219] on code "abstract class EmbeddedSolanaWalletProvider { /** * Request a signature on a Ba…" at bounding box center [492, 269] width 397 height 125
drag, startPoint x: 566, startPoint y: 225, endPoint x: 589, endPoint y: 310, distance: 88.0
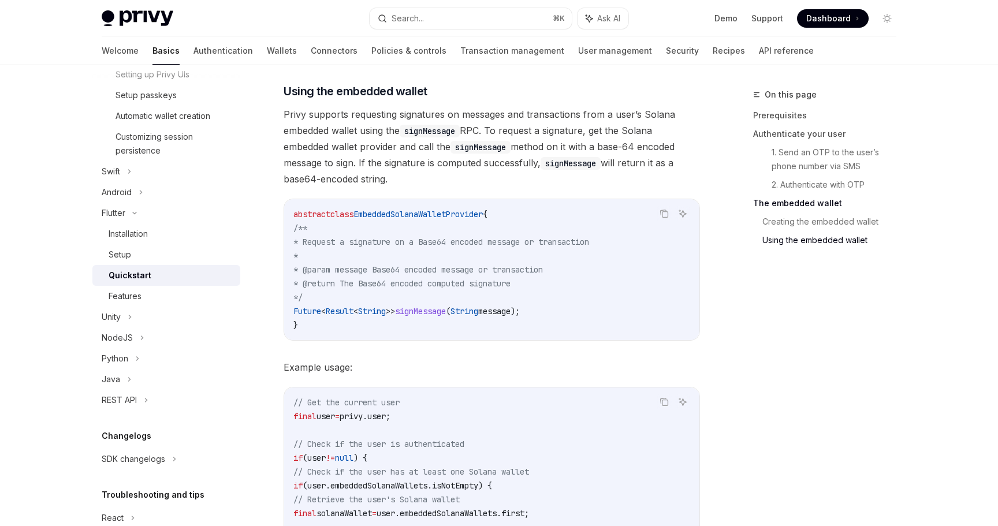
click at [589, 310] on code "abstract class EmbeddedSolanaWalletProvider { /** * Request a signature on a Ba…" at bounding box center [492, 269] width 397 height 125
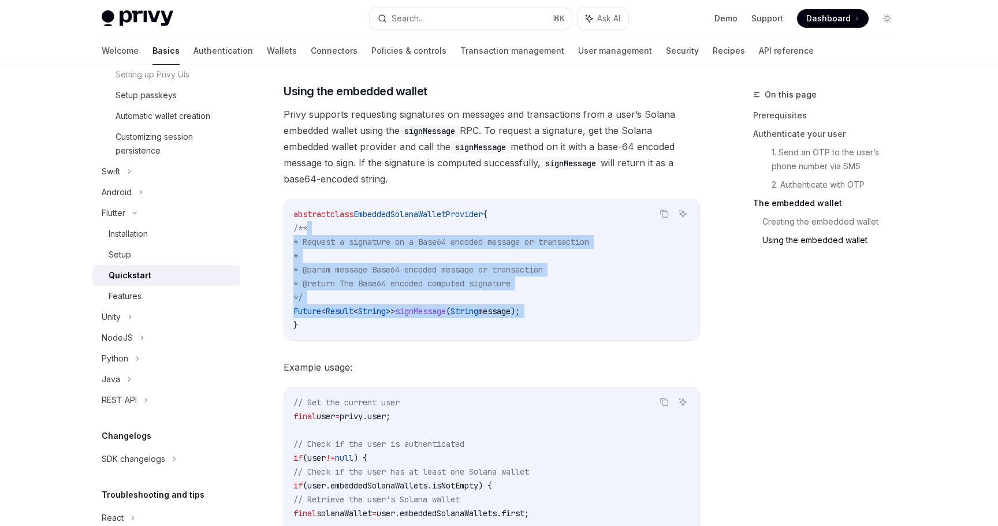
drag, startPoint x: 589, startPoint y: 310, endPoint x: 584, endPoint y: 228, distance: 82.2
click at [584, 228] on code "abstract class EmbeddedSolanaWalletProvider { /** * Request a signature on a Ba…" at bounding box center [492, 269] width 397 height 125
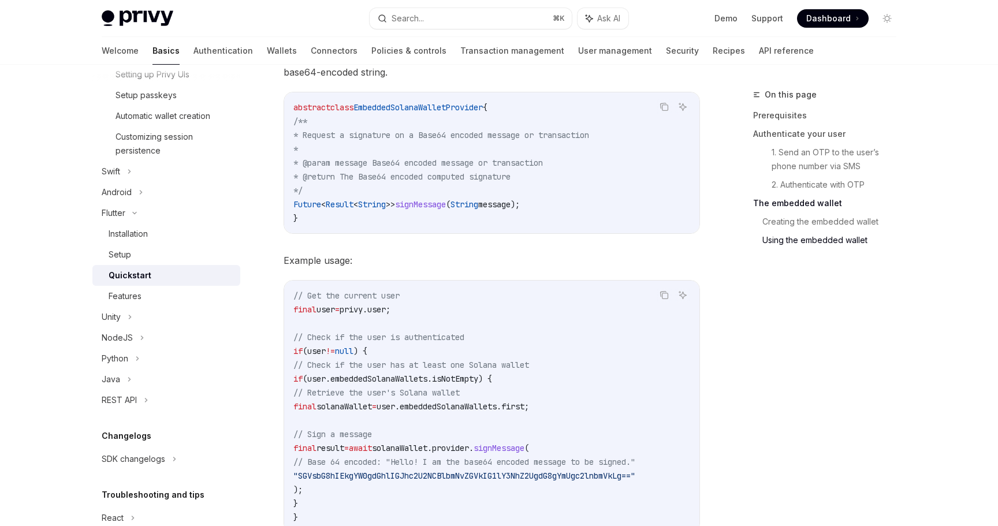
scroll to position [1697, 0]
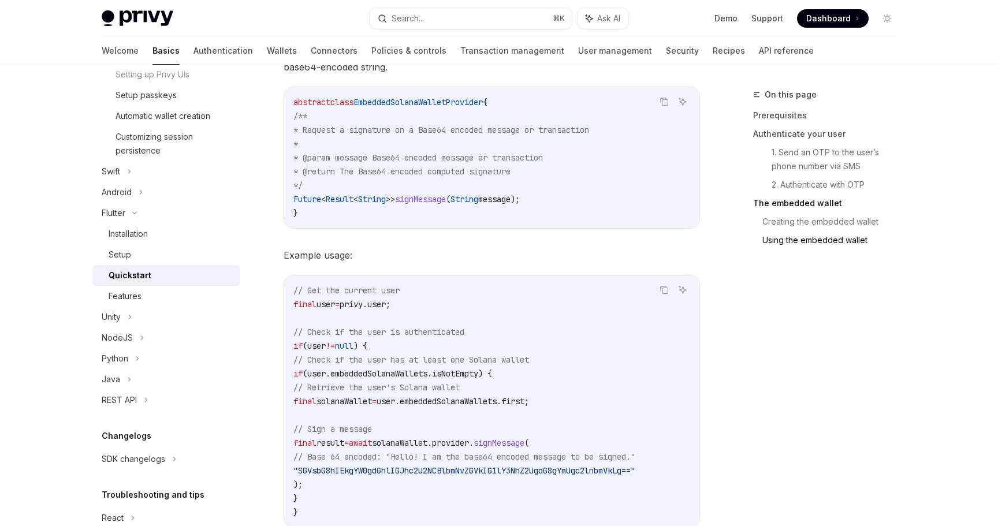
drag, startPoint x: 296, startPoint y: 359, endPoint x: 407, endPoint y: 487, distance: 168.3
click at [407, 487] on code "// Get the current user final user = privy.user; // Check if the user is authen…" at bounding box center [492, 402] width 397 height 236
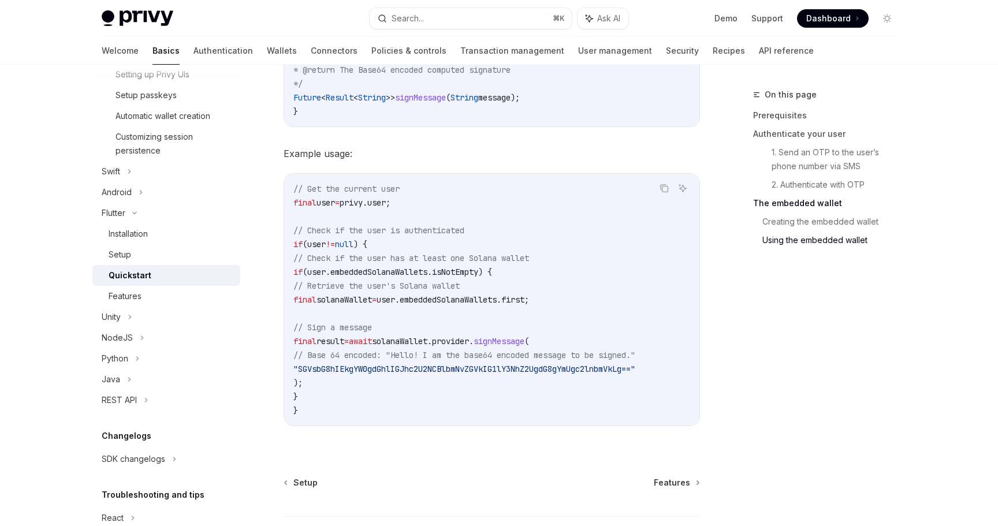
scroll to position [1859, 0]
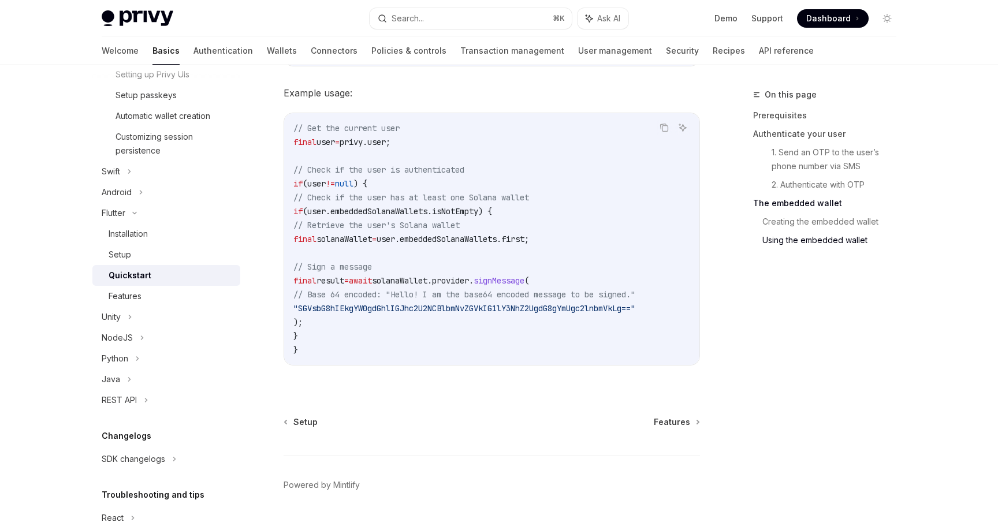
click at [525, 282] on span "signMessage" at bounding box center [499, 281] width 51 height 10
click at [584, 282] on code "// Get the current user final user = privy.user; // Check if the user is authen…" at bounding box center [492, 239] width 397 height 236
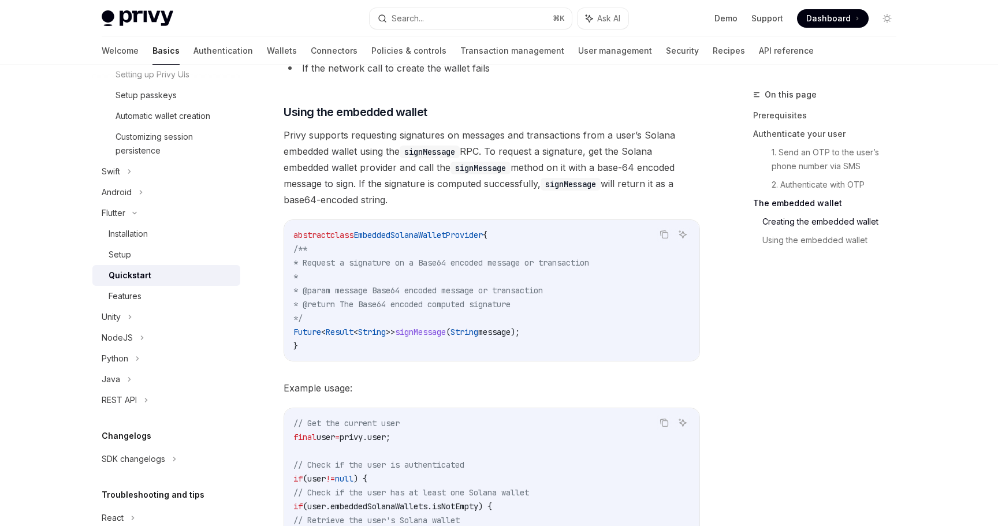
scroll to position [1563, 0]
click at [507, 275] on code "abstract class EmbeddedSolanaWalletProvider { /** * Request a signature on a Ba…" at bounding box center [492, 291] width 397 height 125
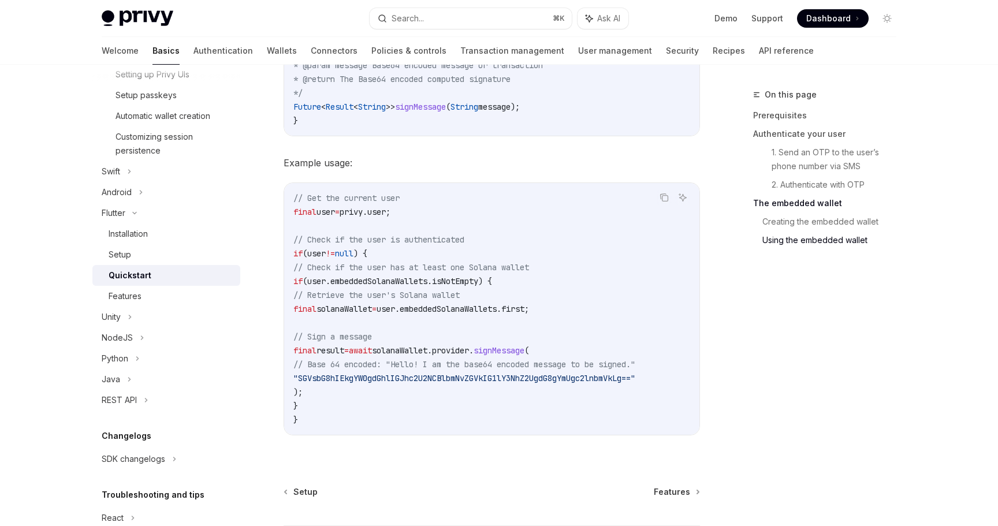
scroll to position [1798, 0]
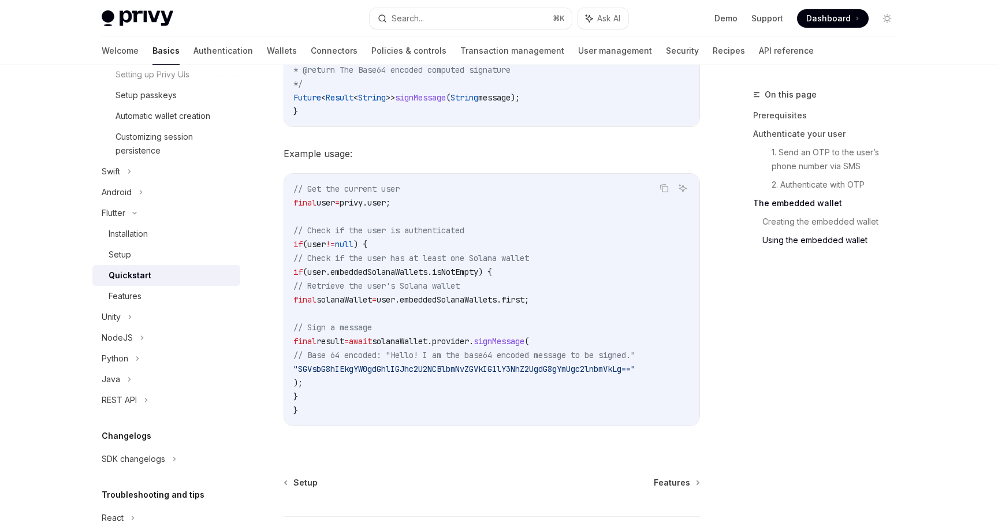
drag, startPoint x: 511, startPoint y: 207, endPoint x: 514, endPoint y: 388, distance: 180.9
click at [514, 388] on code "// Get the current user final user = privy.user; // Check if the user is authen…" at bounding box center [492, 300] width 397 height 236
drag, startPoint x: 504, startPoint y: 228, endPoint x: 513, endPoint y: 396, distance: 168.3
click at [513, 396] on code "// Get the current user final user = privy.user; // Check if the user is authen…" at bounding box center [492, 300] width 397 height 236
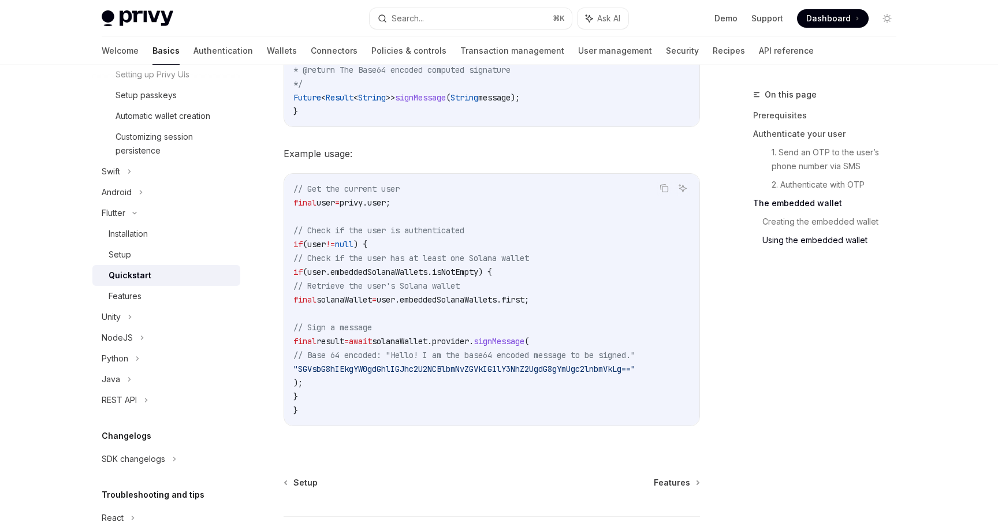
click at [513, 396] on code "// Get the current user final user = privy.user; // Check if the user is authen…" at bounding box center [492, 300] width 397 height 236
drag, startPoint x: 510, startPoint y: 221, endPoint x: 524, endPoint y: 383, distance: 162.9
click at [524, 383] on code "// Get the current user final user = privy.user; // Check if the user is authen…" at bounding box center [492, 300] width 397 height 236
drag, startPoint x: 524, startPoint y: 383, endPoint x: 524, endPoint y: 225, distance: 157.7
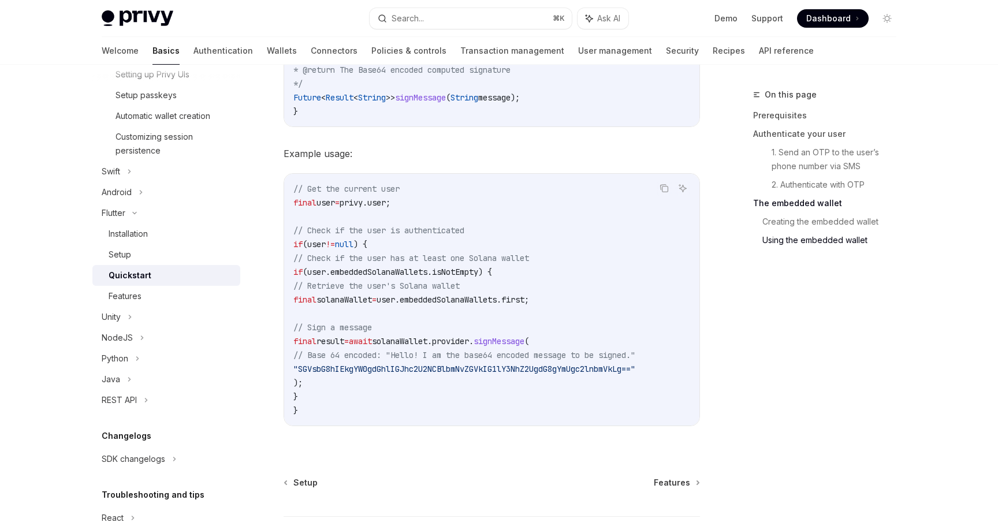
click at [524, 225] on code "// Get the current user final user = privy.user; // Check if the user is authen…" at bounding box center [492, 300] width 397 height 236
drag, startPoint x: 508, startPoint y: 217, endPoint x: 508, endPoint y: 402, distance: 184.3
click at [508, 402] on code "// Get the current user final user = privy.user; // Check if the user is authen…" at bounding box center [492, 300] width 397 height 236
click at [525, 387] on code "// Get the current user final user = privy.user; // Check if the user is authen…" at bounding box center [492, 300] width 397 height 236
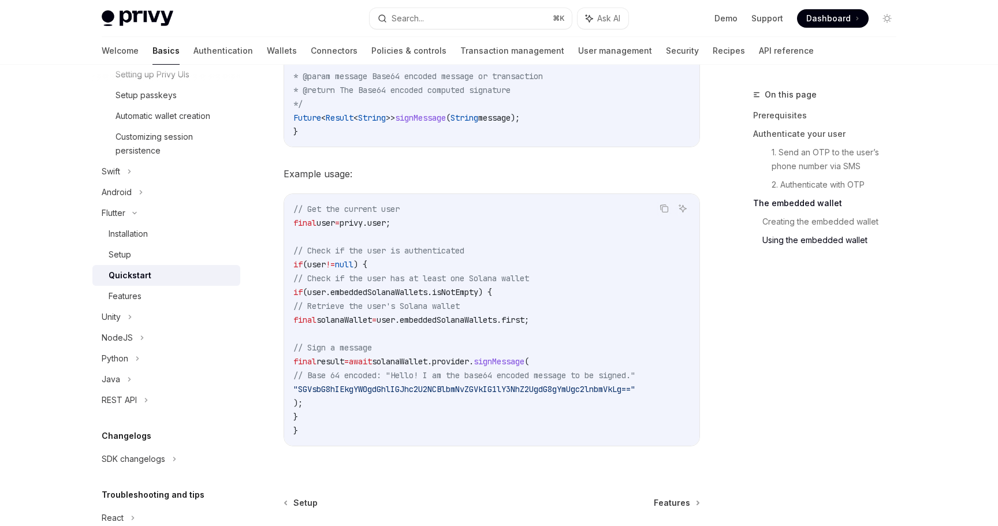
scroll to position [1777, 0]
click at [561, 386] on span ""SGVsbG8hIEkgYW0gdGhlIGJhc2U2NCBlbmNvZGVkIG1lY3NhZ2UgdG8gYmUgc2lnbmVkLg=="" at bounding box center [465, 390] width 342 height 10
click at [617, 347] on code "// Get the current user final user = privy.user; // Check if the user is authen…" at bounding box center [492, 321] width 397 height 236
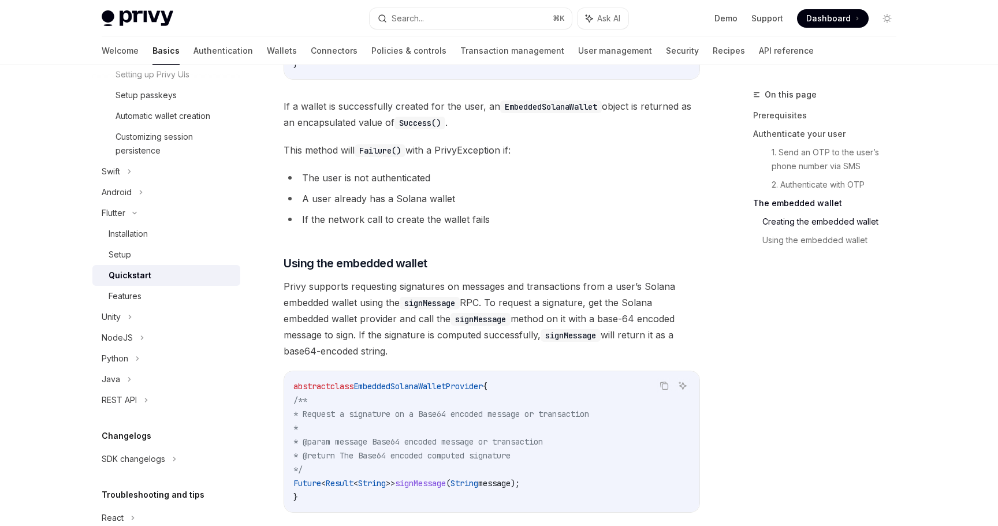
scroll to position [1411, 0]
click at [434, 341] on span "Privy supports requesting signatures on messages and transactions from a user’s…" at bounding box center [492, 320] width 417 height 81
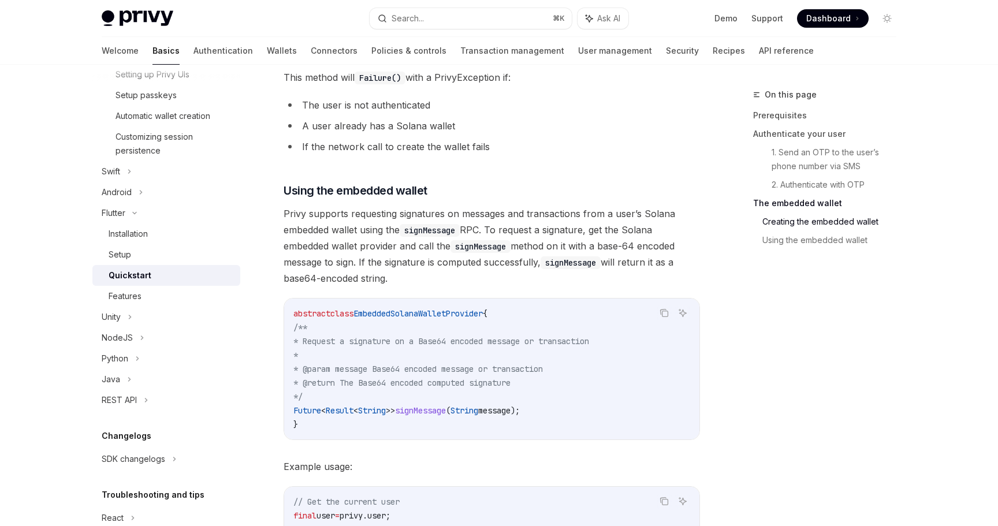
scroll to position [1504, 0]
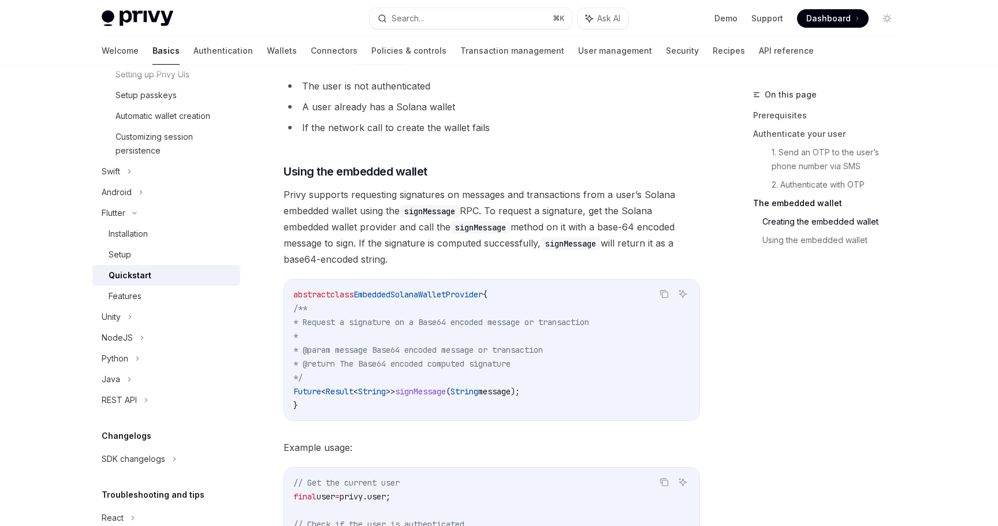
drag, startPoint x: 300, startPoint y: 313, endPoint x: 374, endPoint y: 383, distance: 101.8
click at [374, 383] on code "abstract class EmbeddedSolanaWalletProvider { /** * Request a signature on a Ba…" at bounding box center [492, 350] width 397 height 125
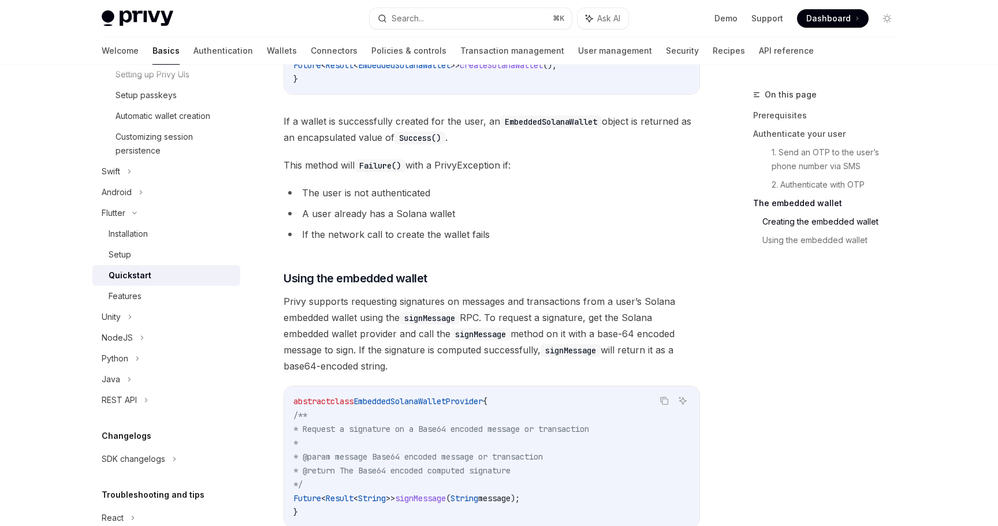
scroll to position [1374, 0]
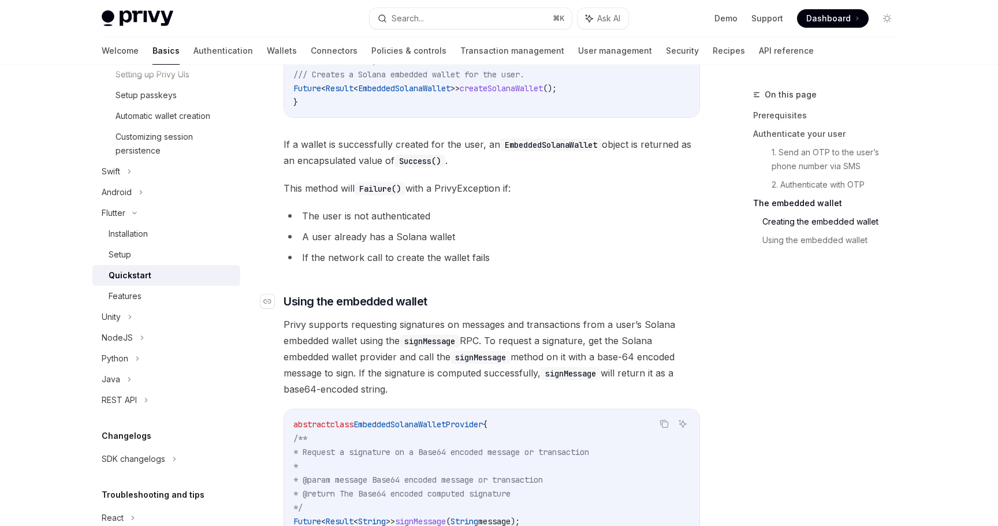
click at [404, 298] on span "Using the embedded wallet" at bounding box center [356, 302] width 144 height 16
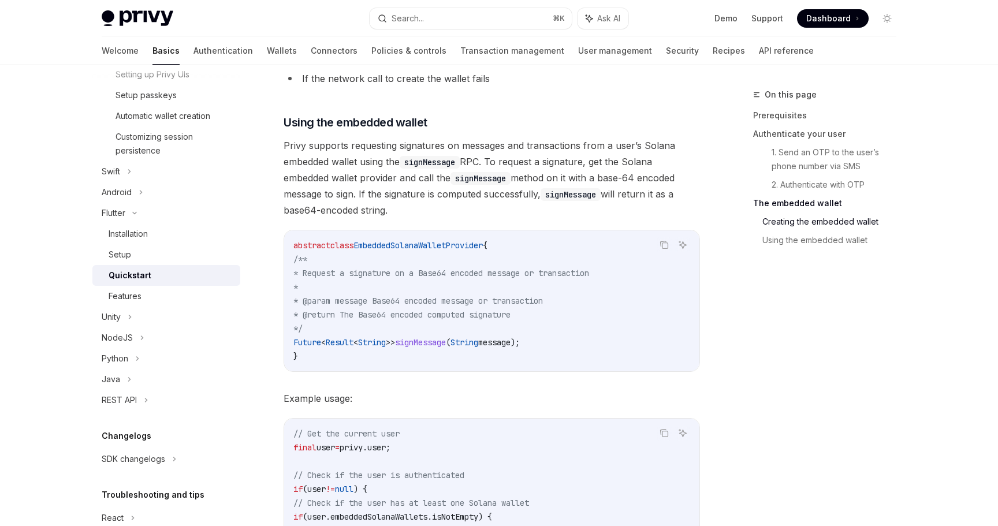
scroll to position [1580, 0]
